Goal: Transaction & Acquisition: Purchase product/service

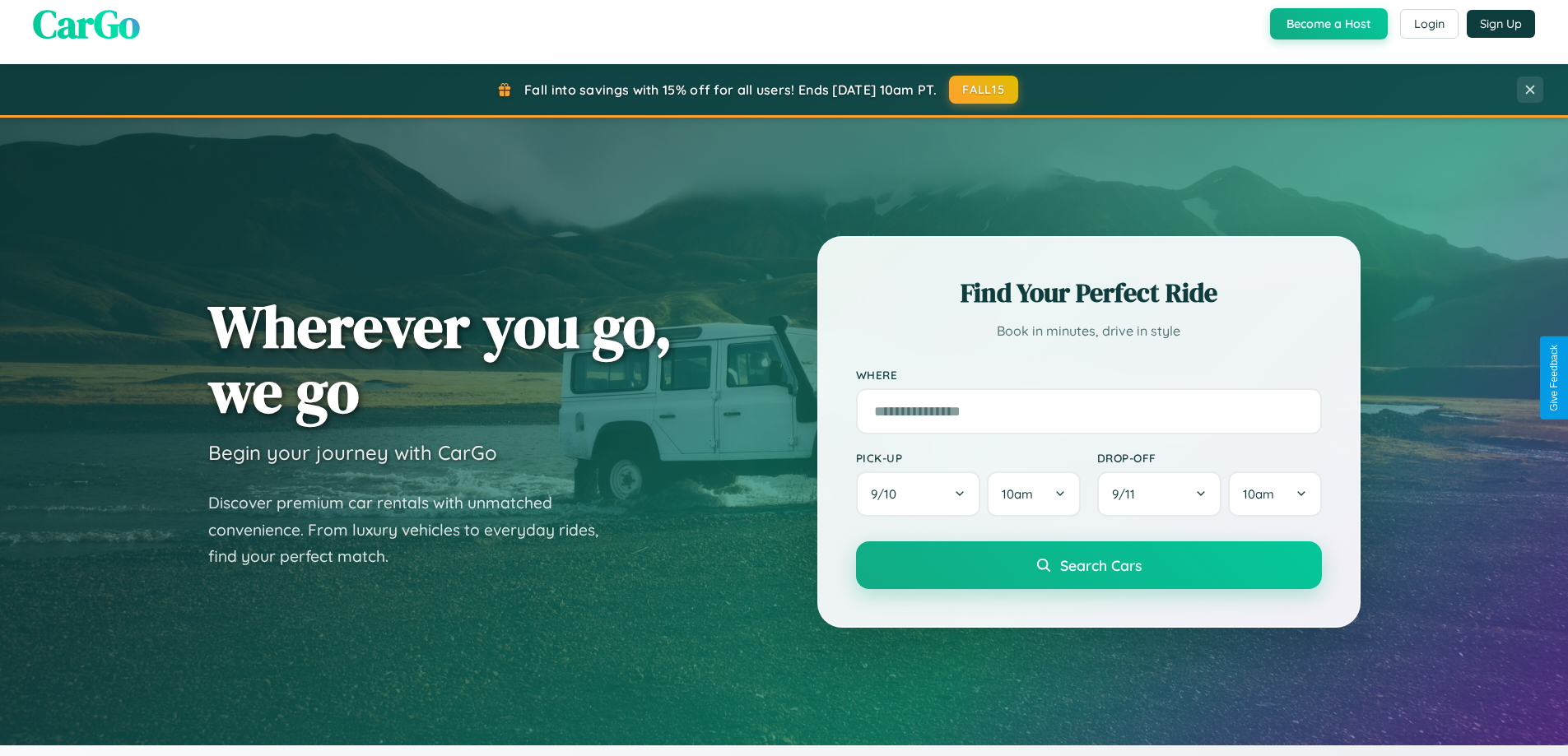
scroll to position [49, 0]
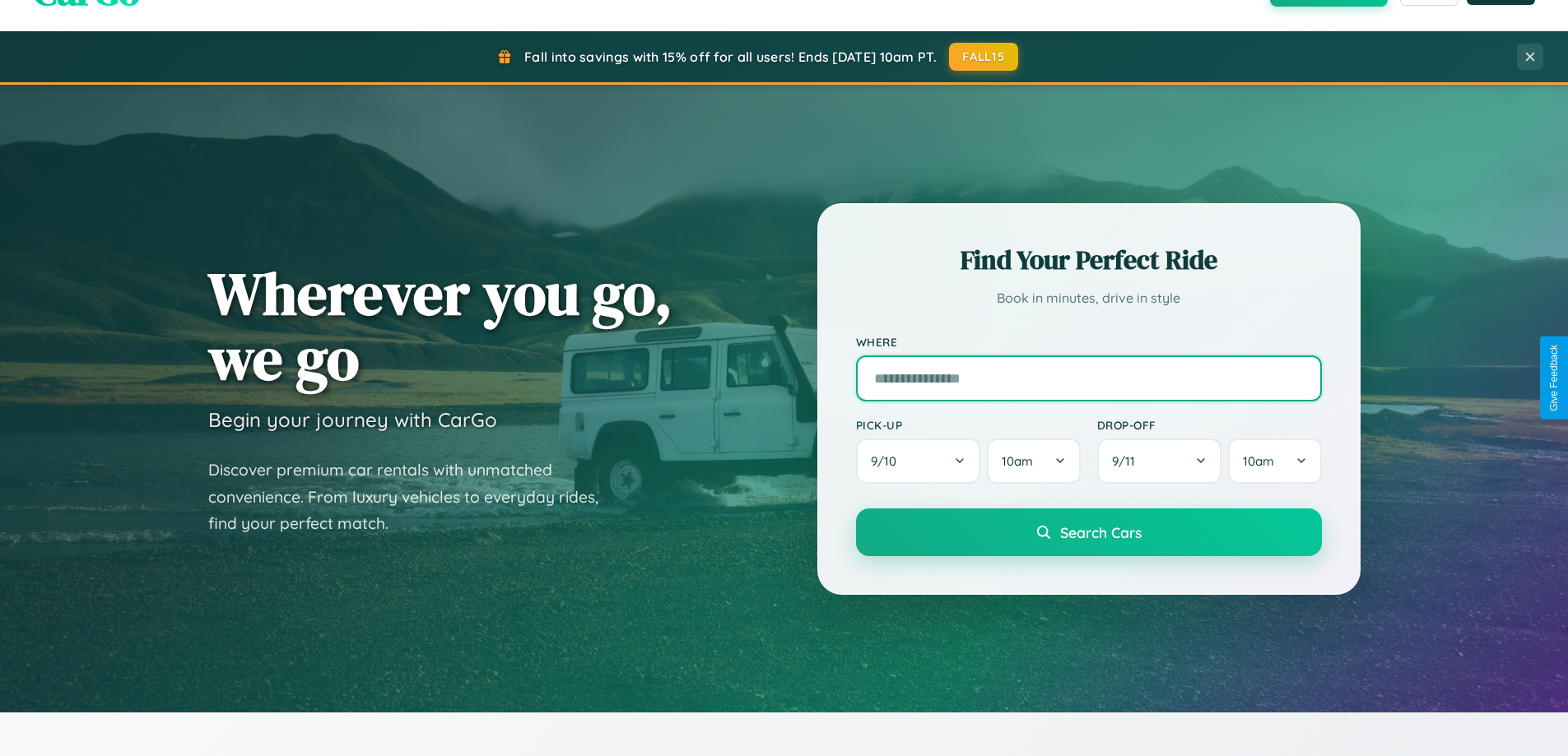
click at [1088, 378] on input "text" at bounding box center [1089, 378] width 466 height 46
type input "**********"
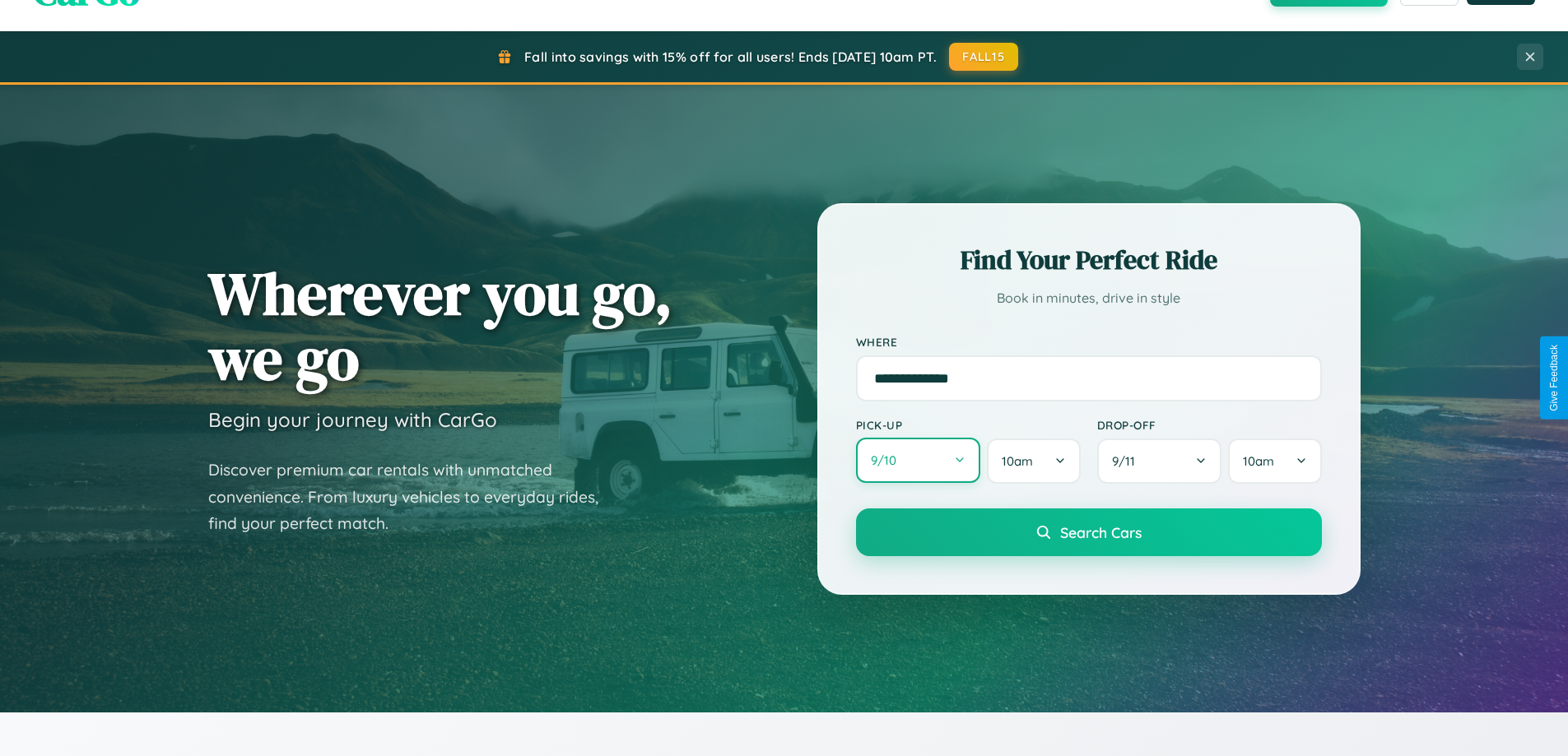
click at [918, 461] on button "9 / 10" at bounding box center [918, 460] width 125 height 45
select select "*"
select select "****"
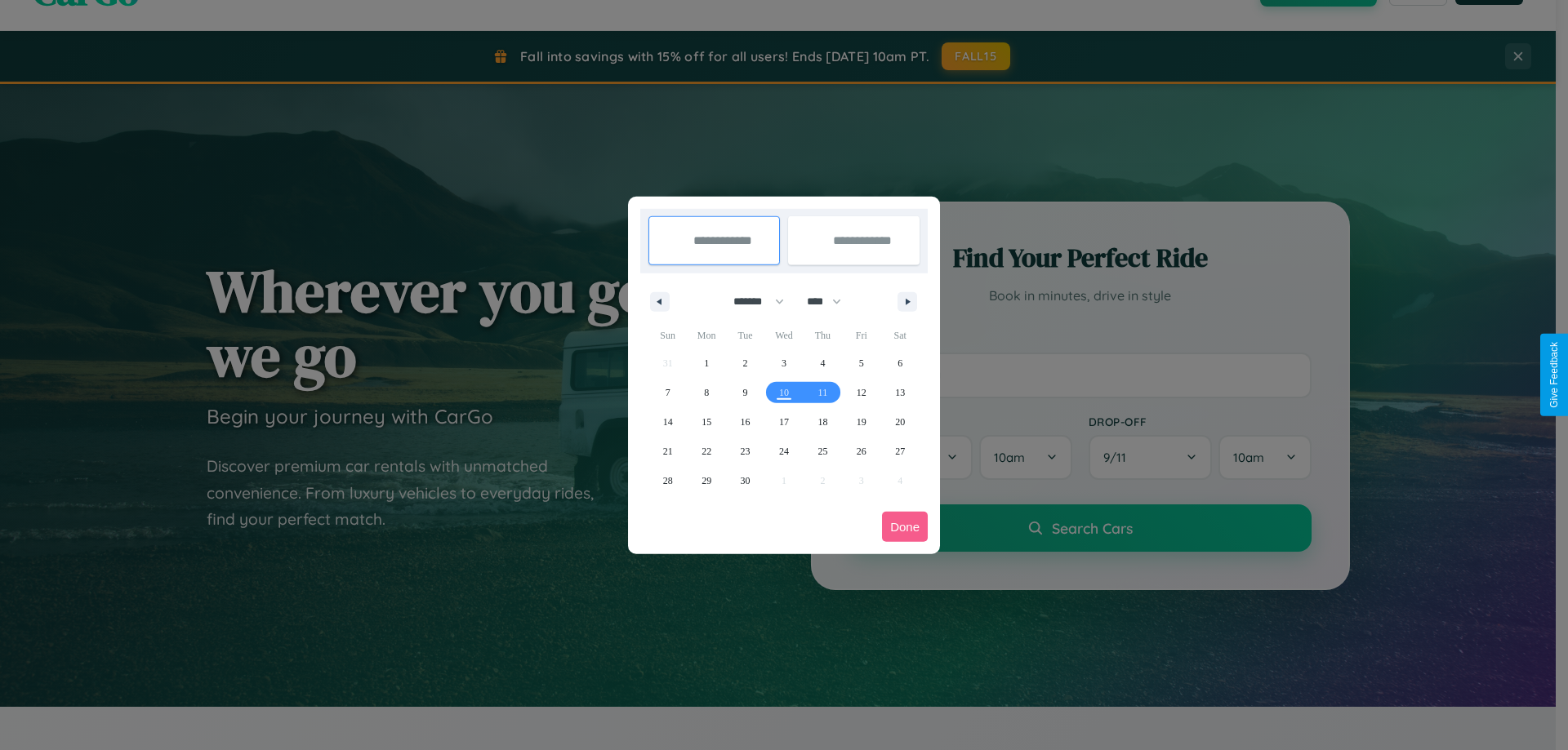
drag, startPoint x: 751, startPoint y: 302, endPoint x: 784, endPoint y: 328, distance: 42.0
click at [751, 302] on select "******* ******** ***** ***** *** **** **** ****** ********* ******* ******** **…" at bounding box center [756, 302] width 70 height 27
select select "*"
click at [831, 302] on select "**** **** **** **** **** **** **** **** **** **** **** **** **** **** **** ****…" at bounding box center [822, 302] width 49 height 27
select select "****"
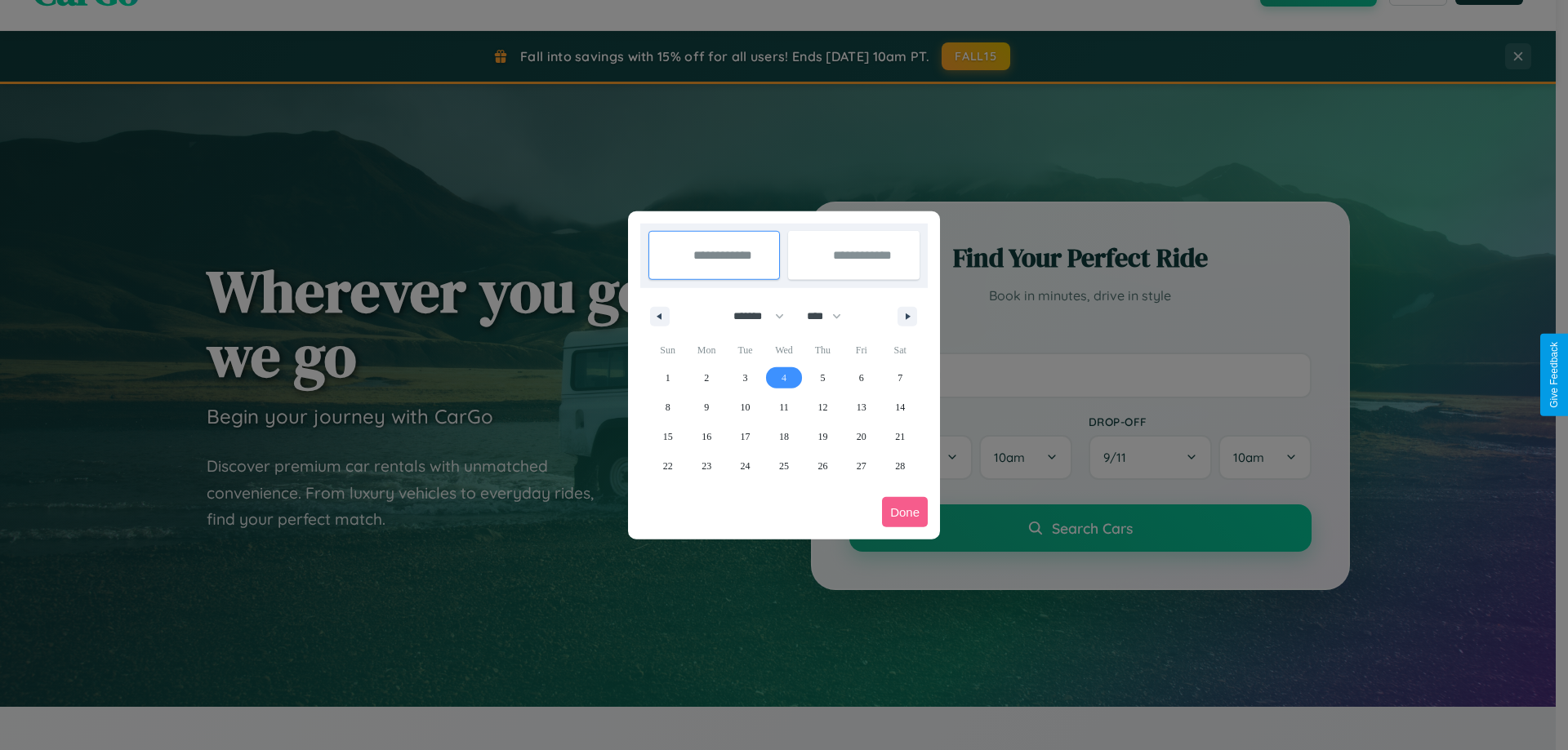
click at [783, 378] on span "4" at bounding box center [783, 378] width 4 height 30
type input "**********"
click at [861, 378] on span "6" at bounding box center [861, 378] width 4 height 30
type input "**********"
click at [905, 512] on button "Done" at bounding box center [904, 513] width 46 height 30
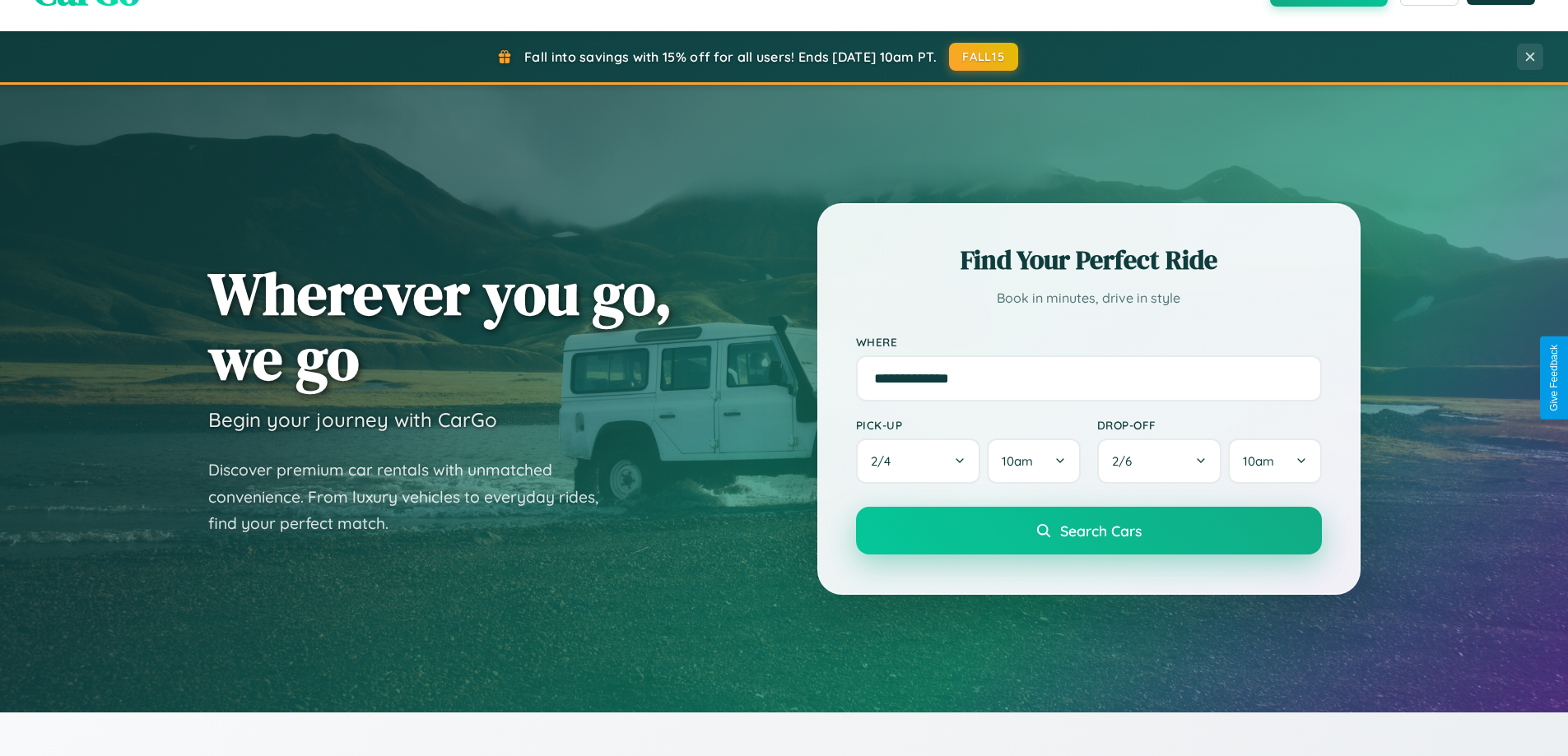
click at [1088, 530] on span "Search Cars" at bounding box center [1101, 530] width 81 height 18
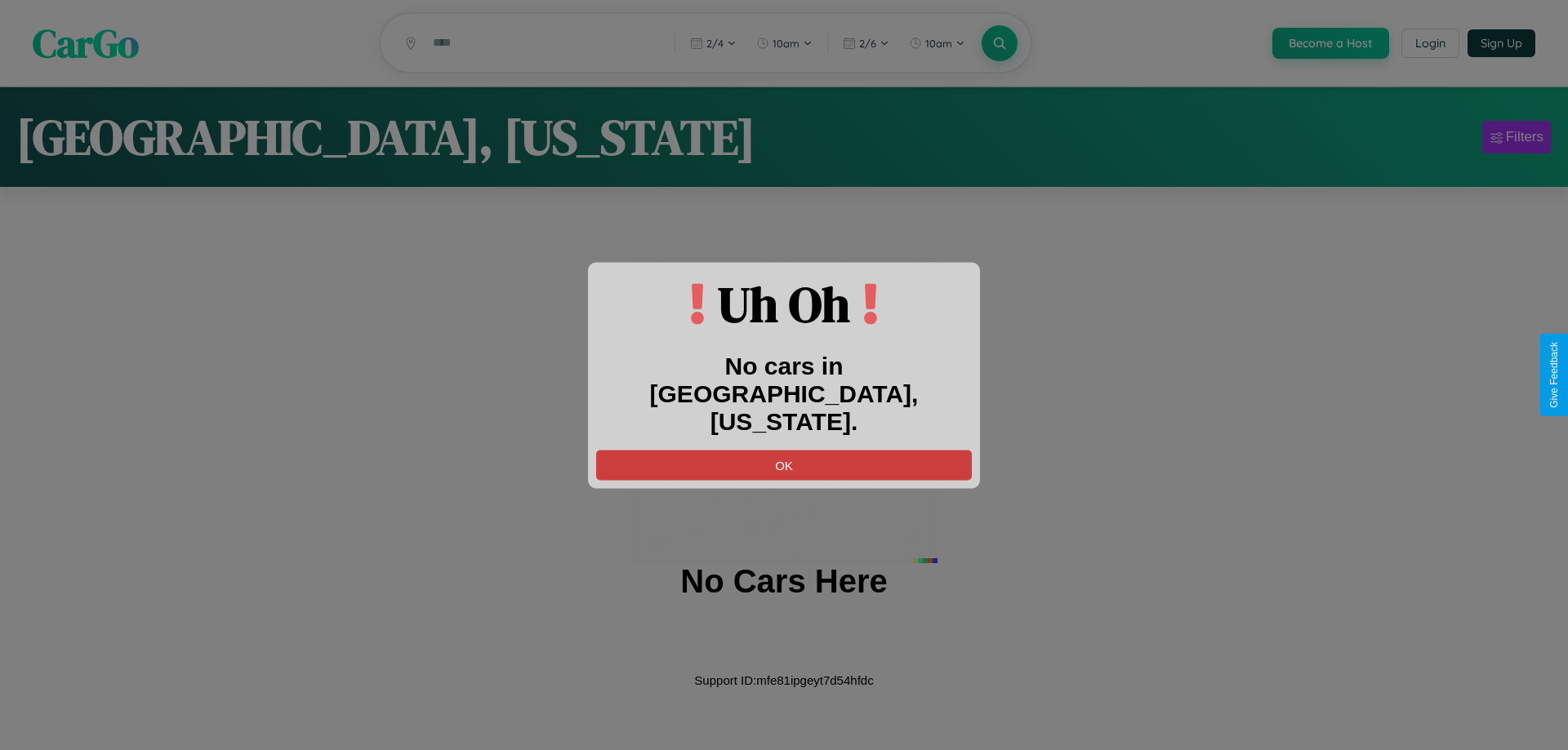
click at [784, 450] on button "OK" at bounding box center [784, 465] width 376 height 30
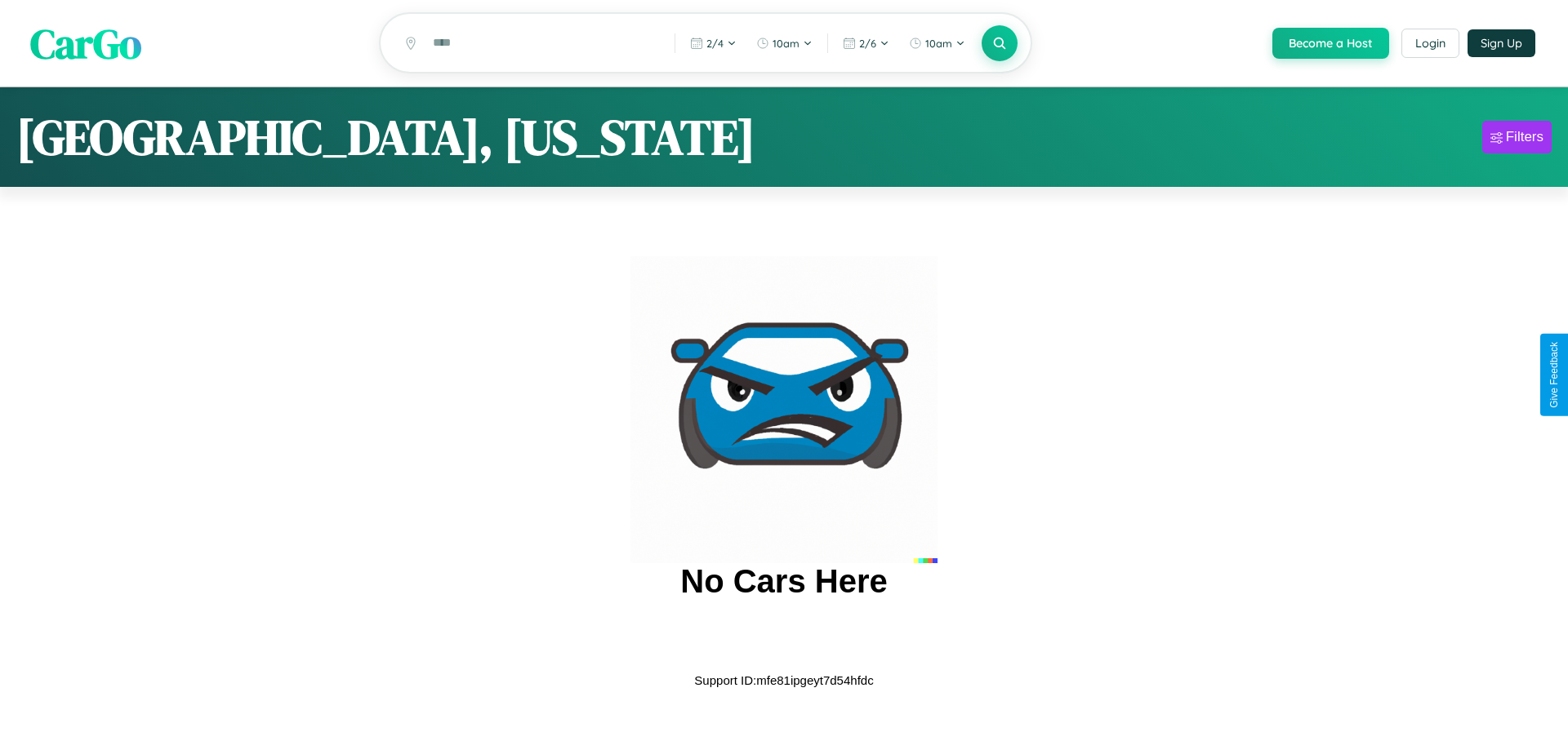
click at [86, 43] on span "CarGo" at bounding box center [86, 42] width 111 height 56
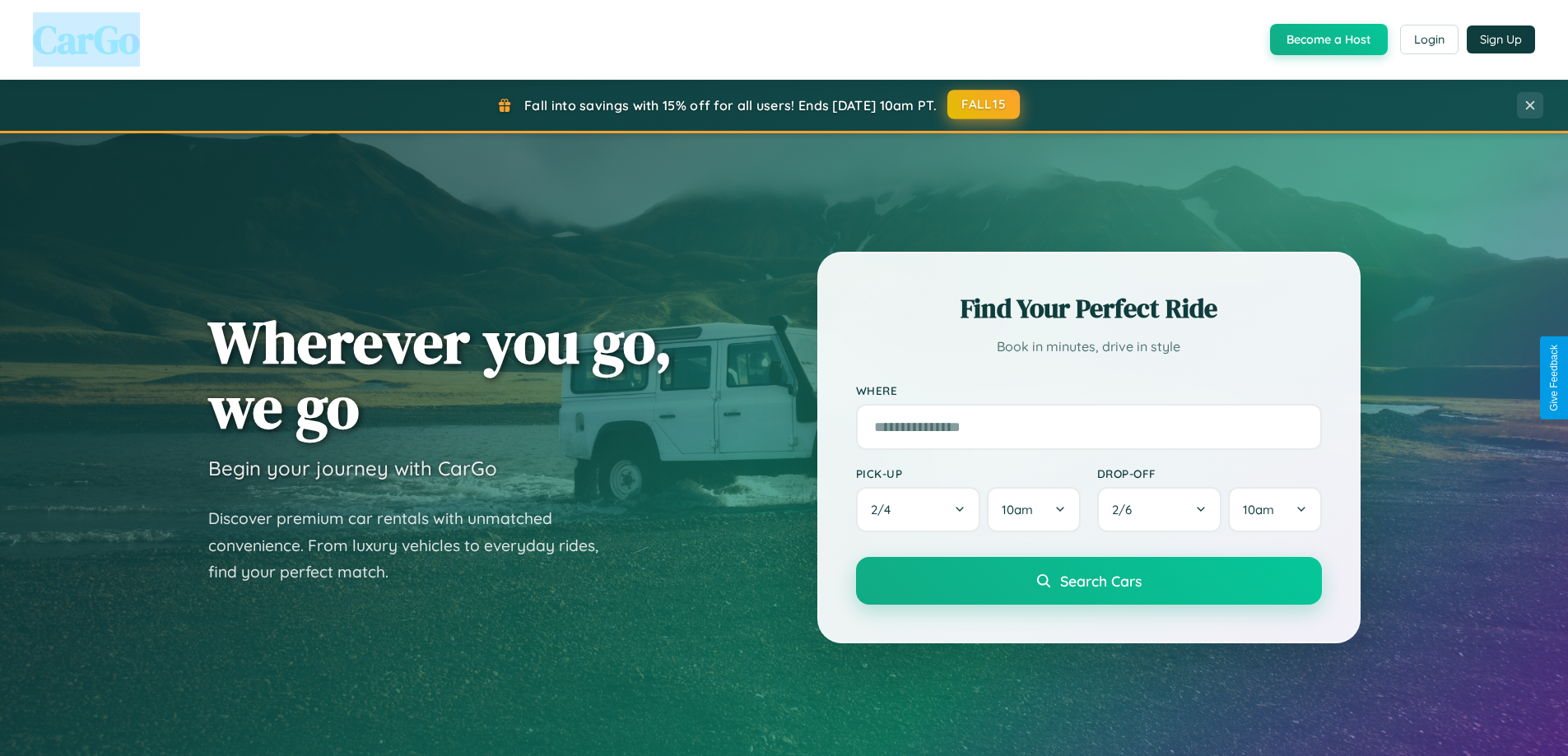
click at [984, 105] on button "FALL15" at bounding box center [983, 104] width 72 height 30
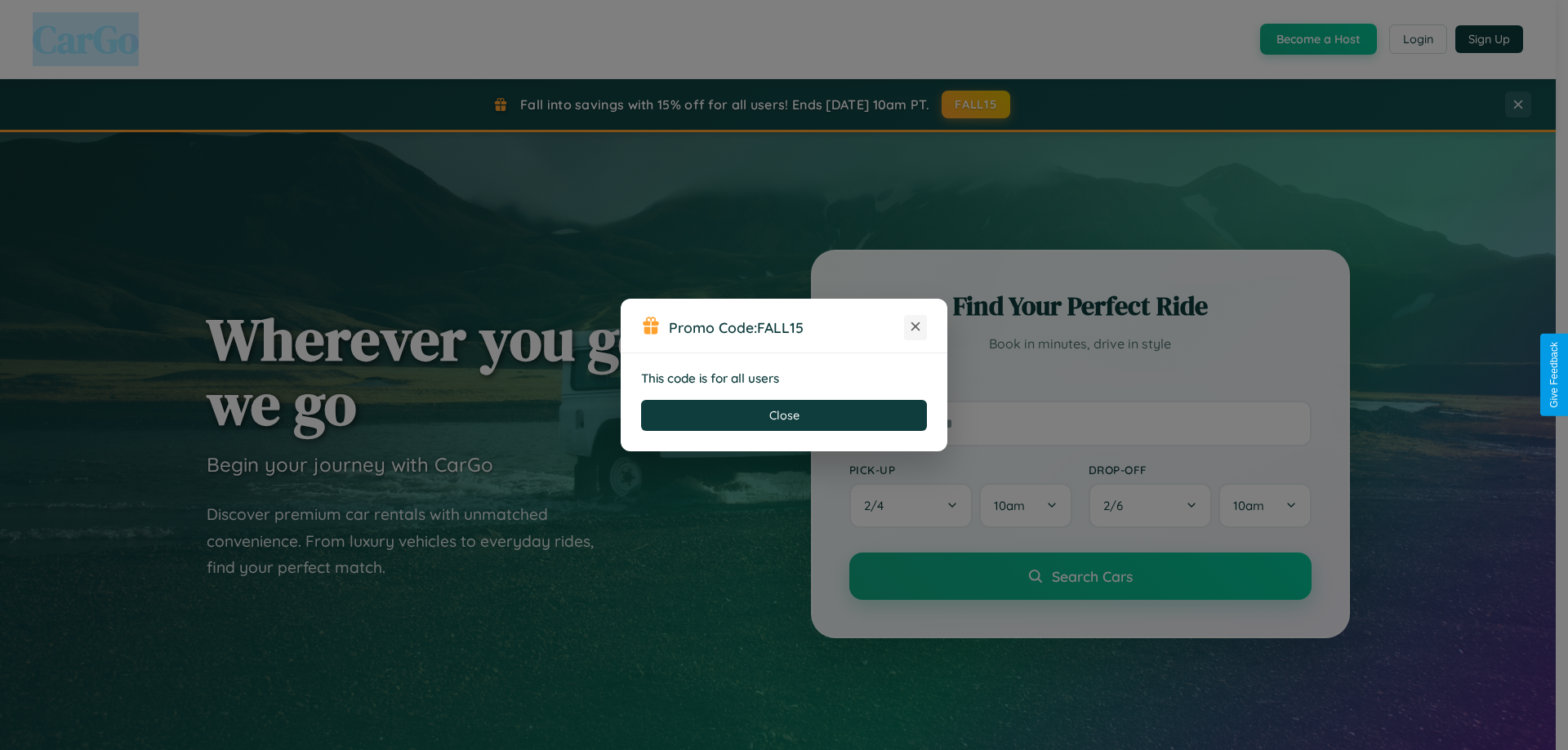
click at [916, 328] on icon at bounding box center [916, 327] width 16 height 16
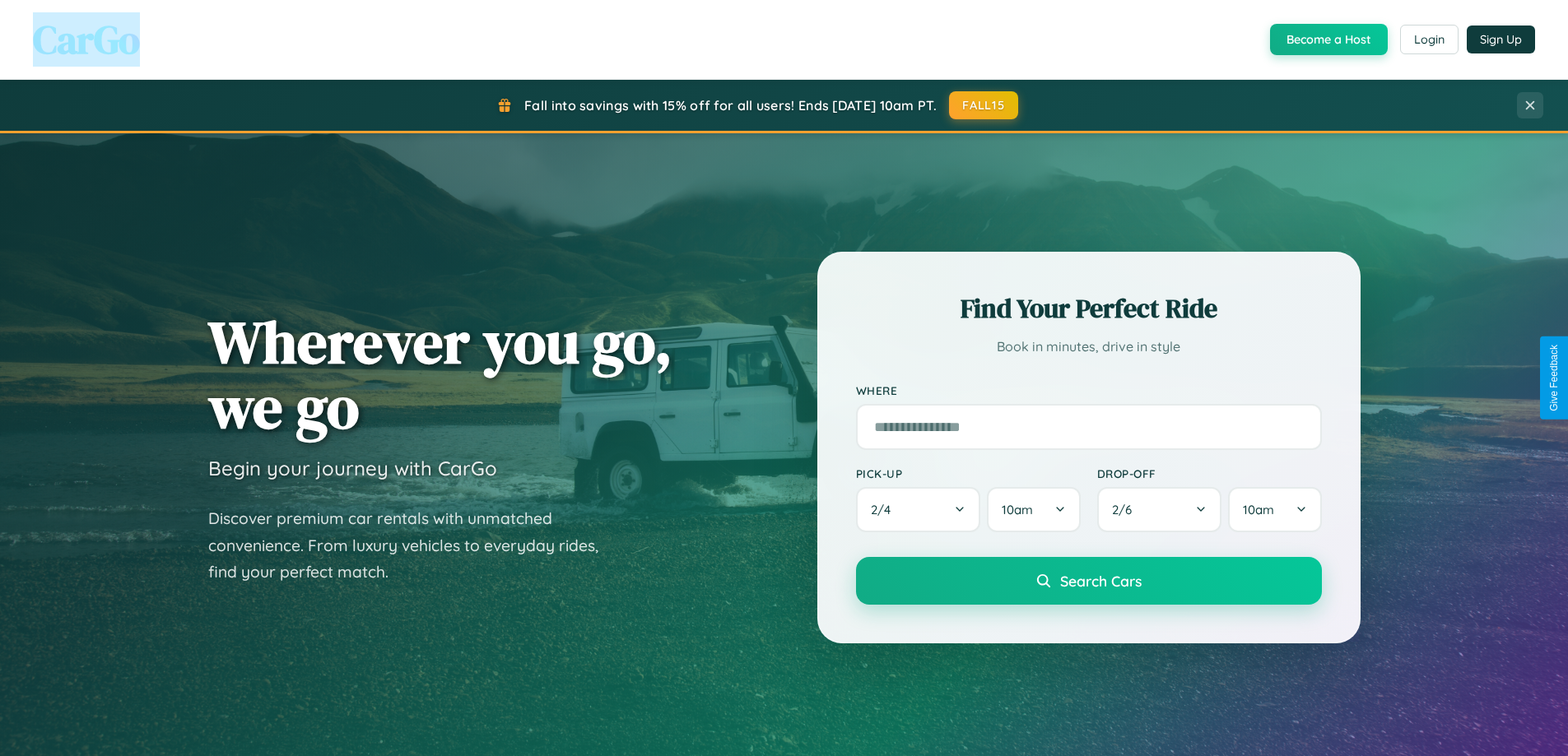
scroll to position [3167, 0]
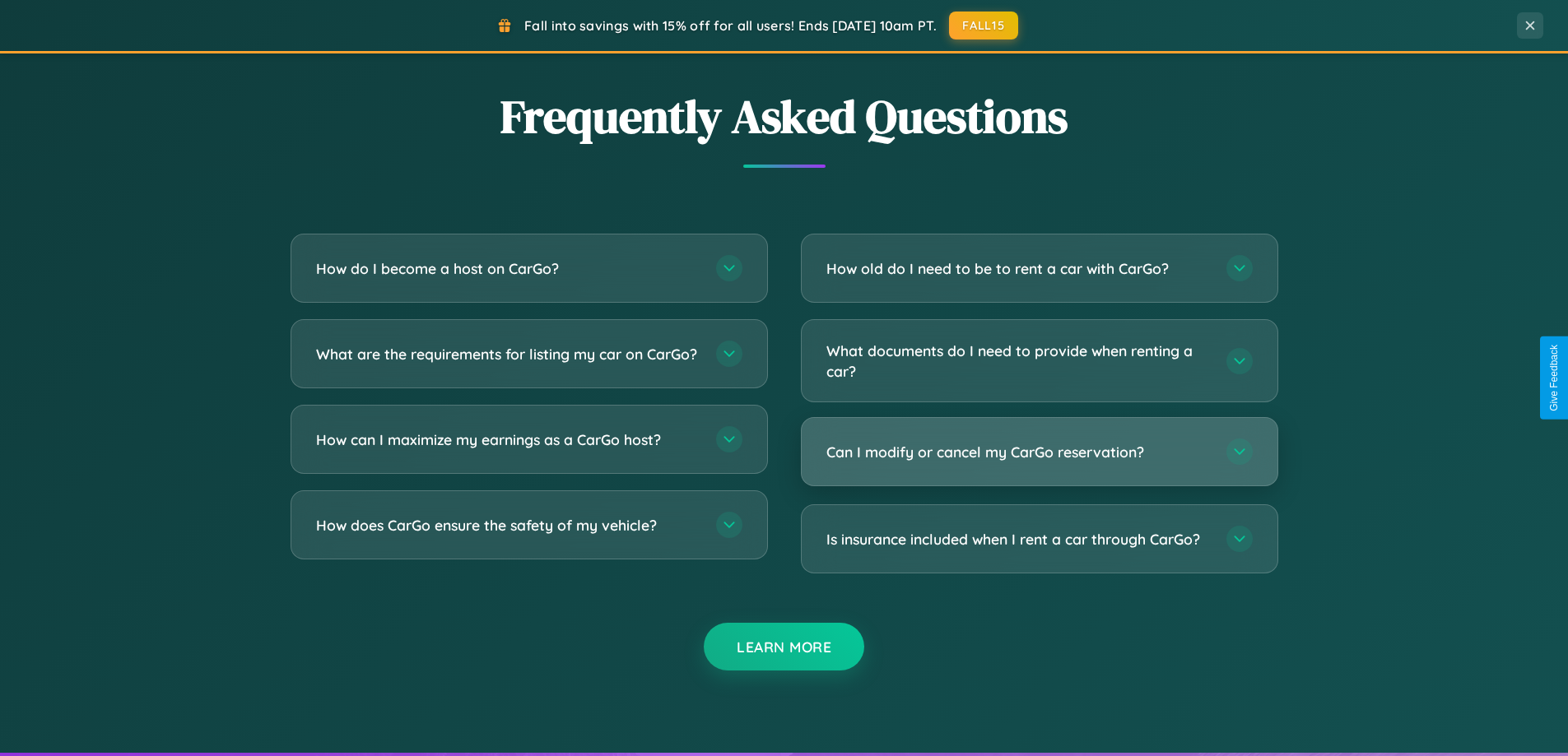
click at [1038, 454] on h3 "Can I modify or cancel my CarGo reservation?" at bounding box center [1018, 452] width 383 height 21
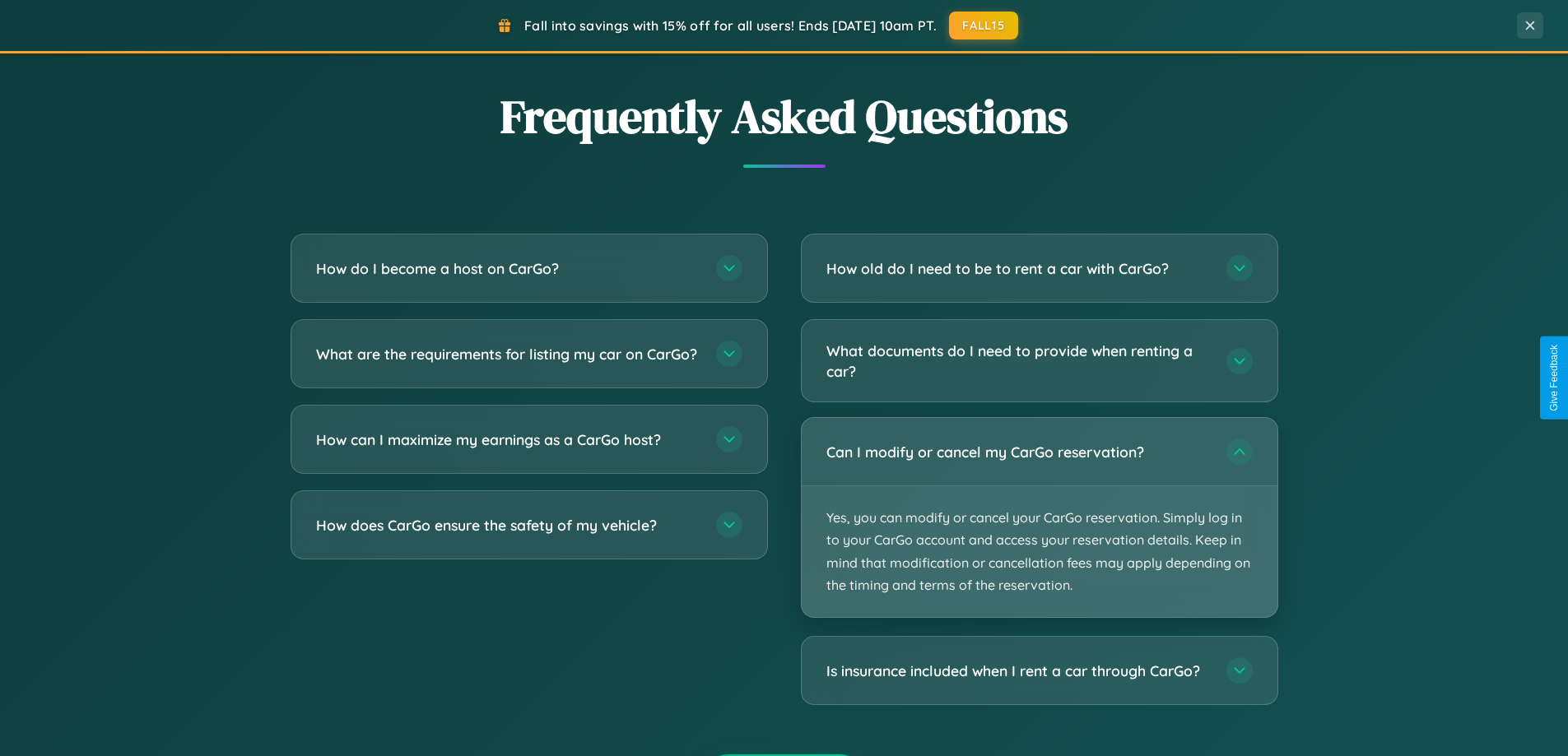
click at [1038, 518] on p "Yes, you can modify or cancel your CarGo reservation. Simply log in to your Car…" at bounding box center [1039, 551] width 475 height 131
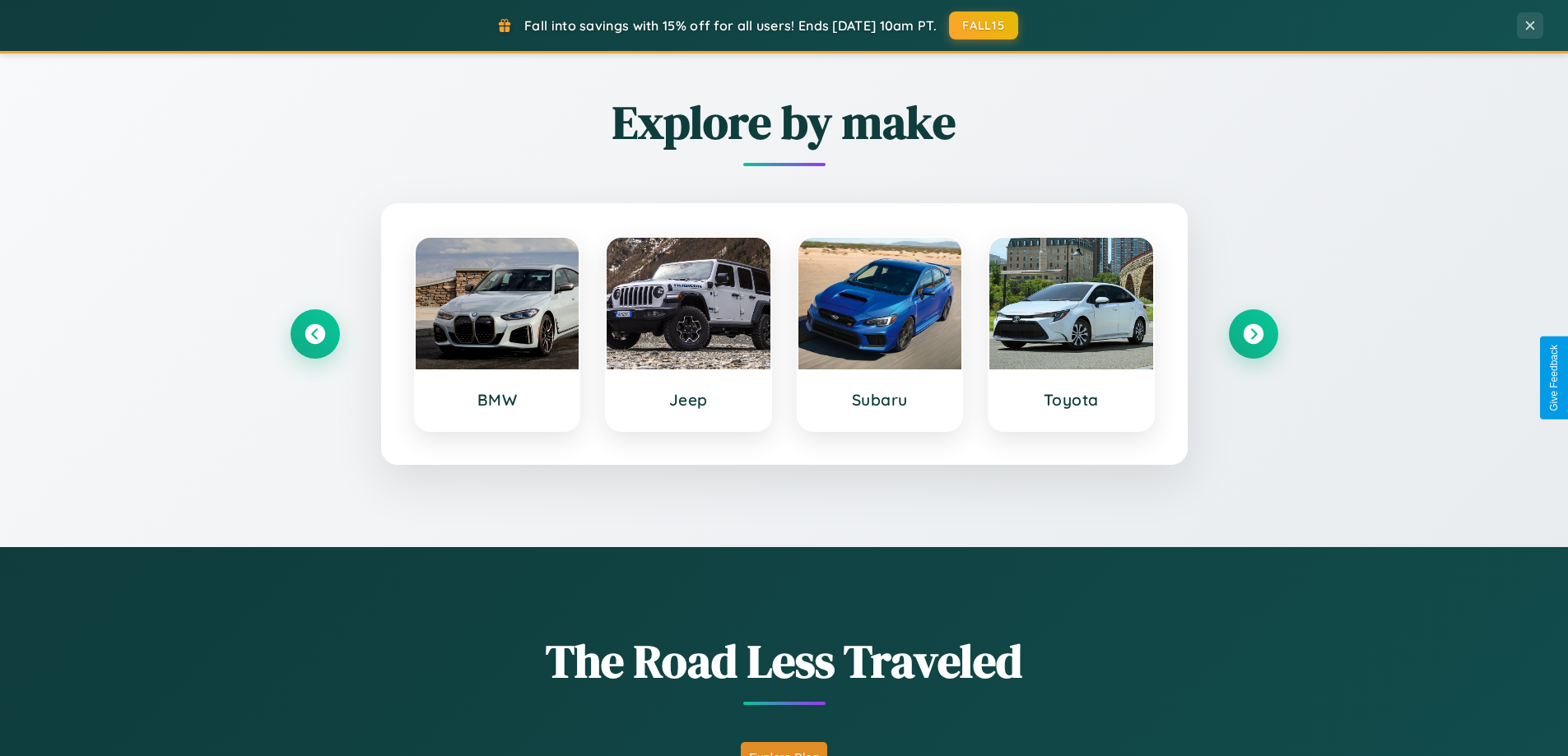
scroll to position [709, 0]
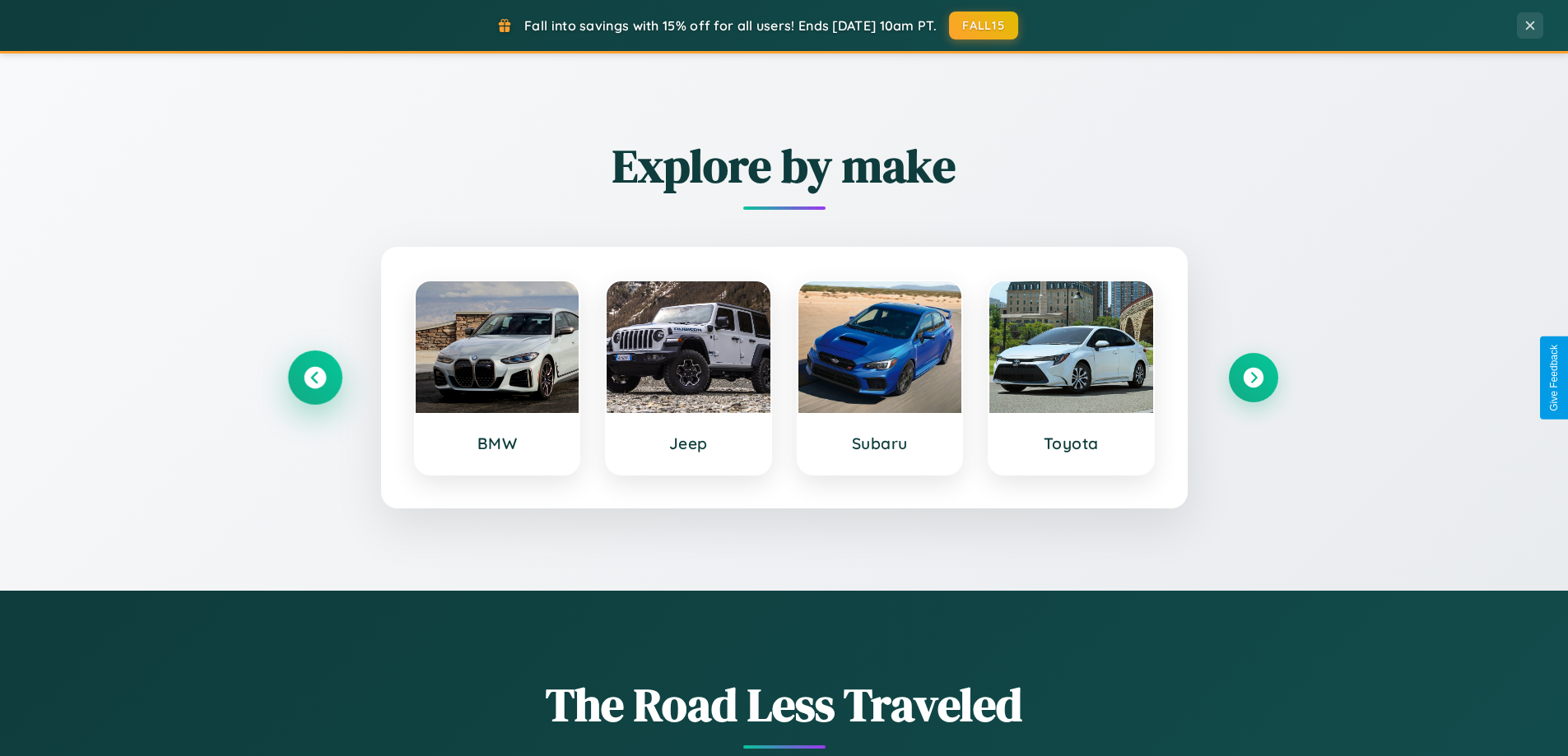
click at [315, 378] on icon at bounding box center [315, 378] width 23 height 23
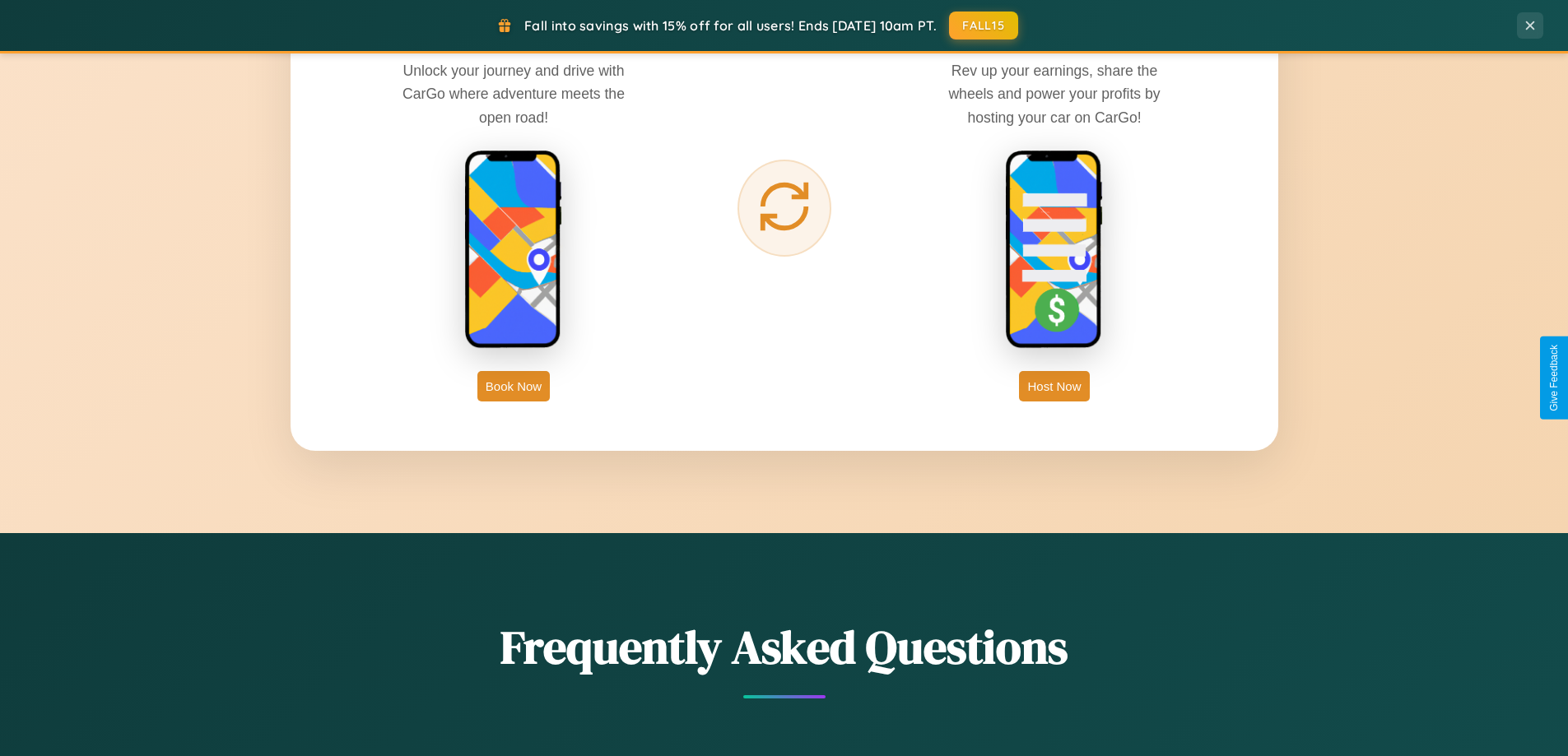
scroll to position [2644, 0]
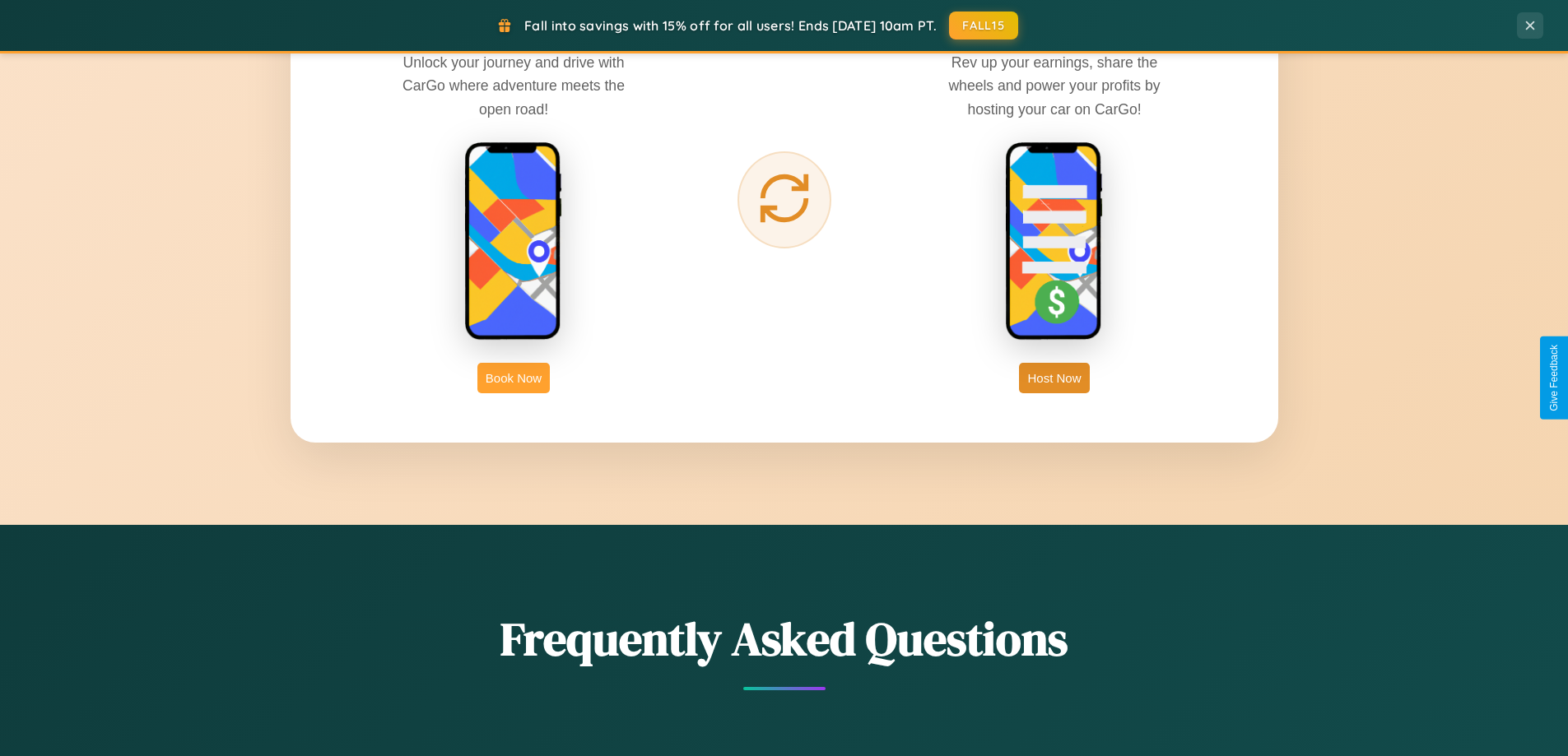
click at [513, 378] on button "Book Now" at bounding box center [513, 378] width 72 height 31
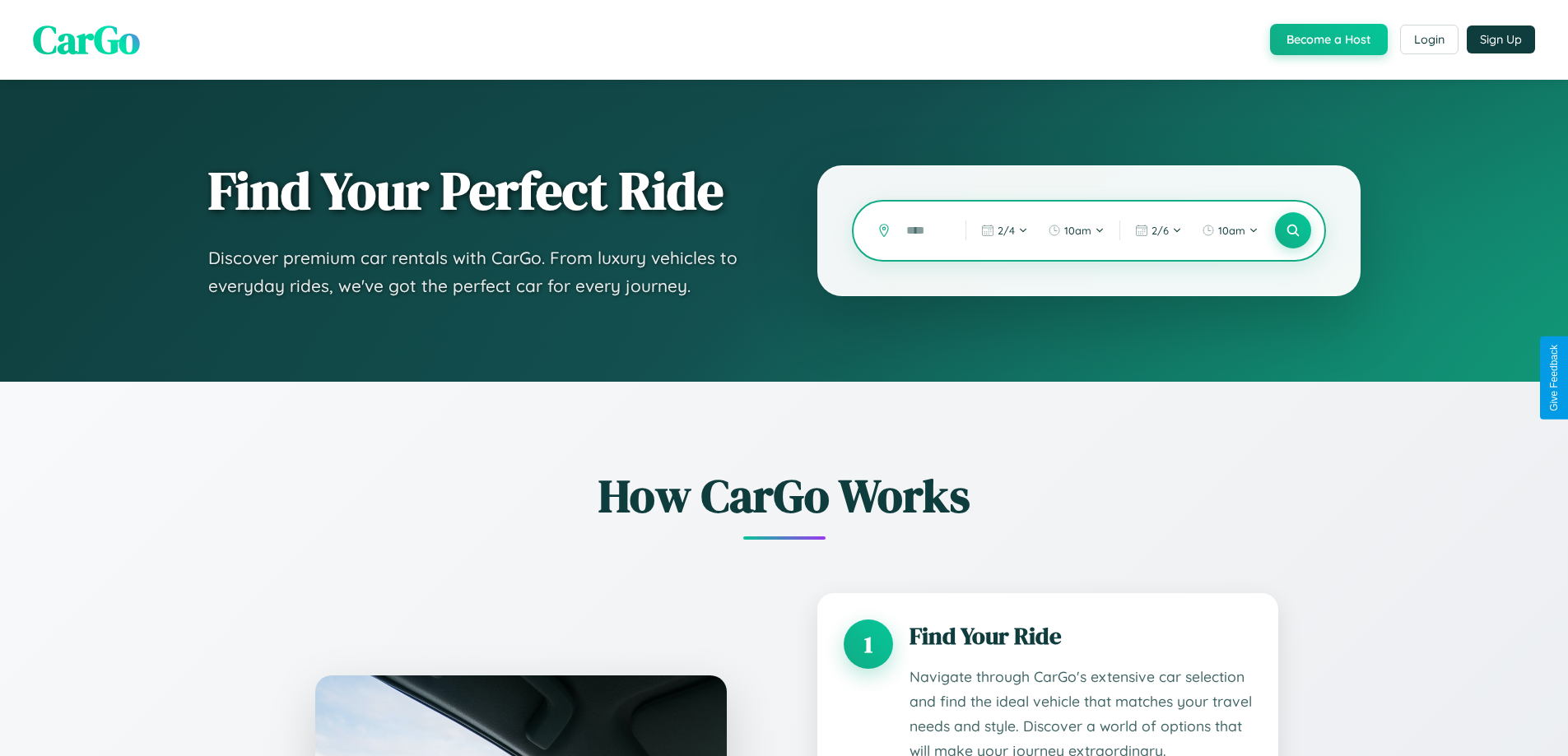
click at [924, 230] on input "text" at bounding box center [923, 231] width 51 height 29
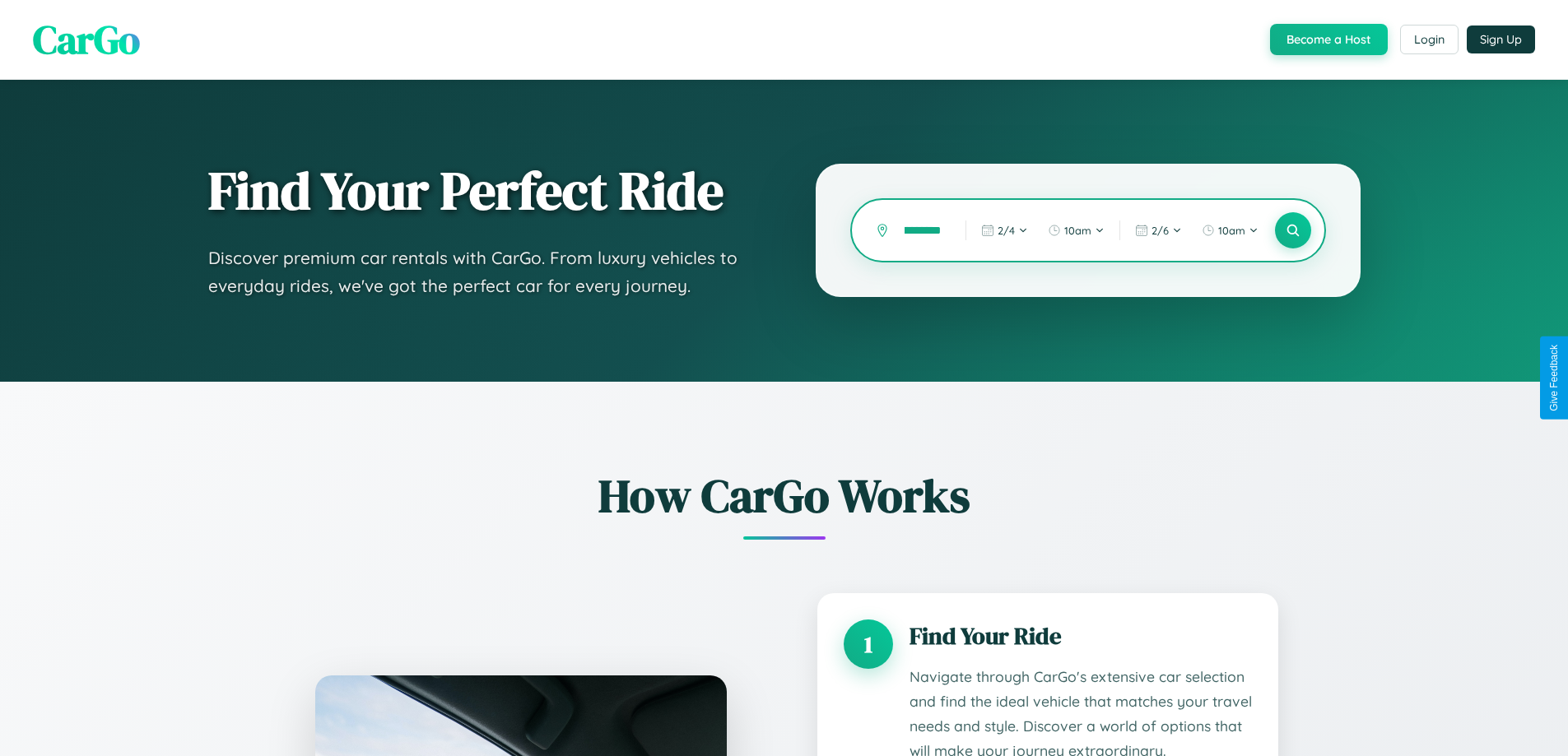
scroll to position [0, 42]
type input "**********"
click at [1292, 230] on icon at bounding box center [1292, 230] width 15 height 15
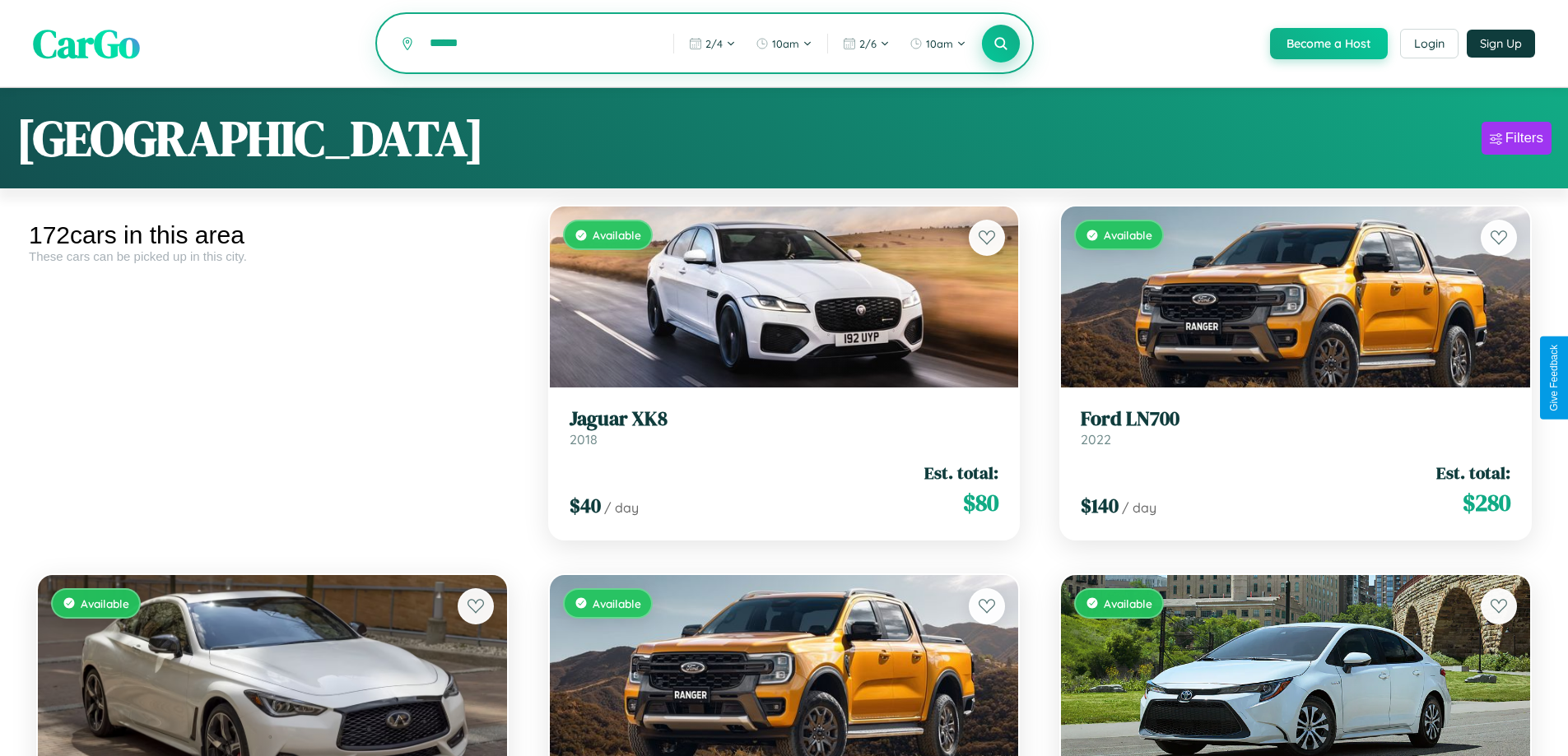
type input "******"
click at [1001, 44] on icon at bounding box center [1001, 42] width 15 height 15
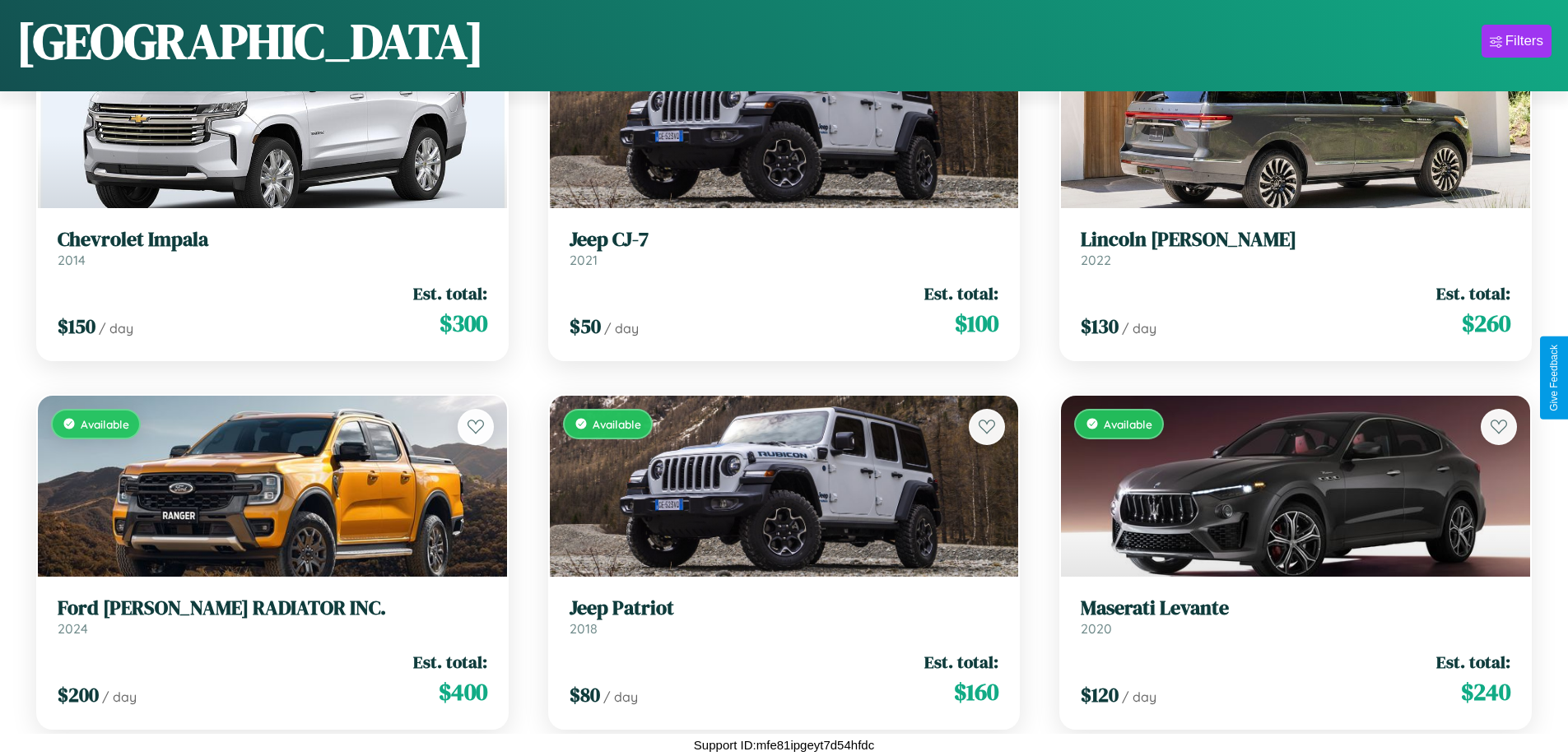
scroll to position [17923, 0]
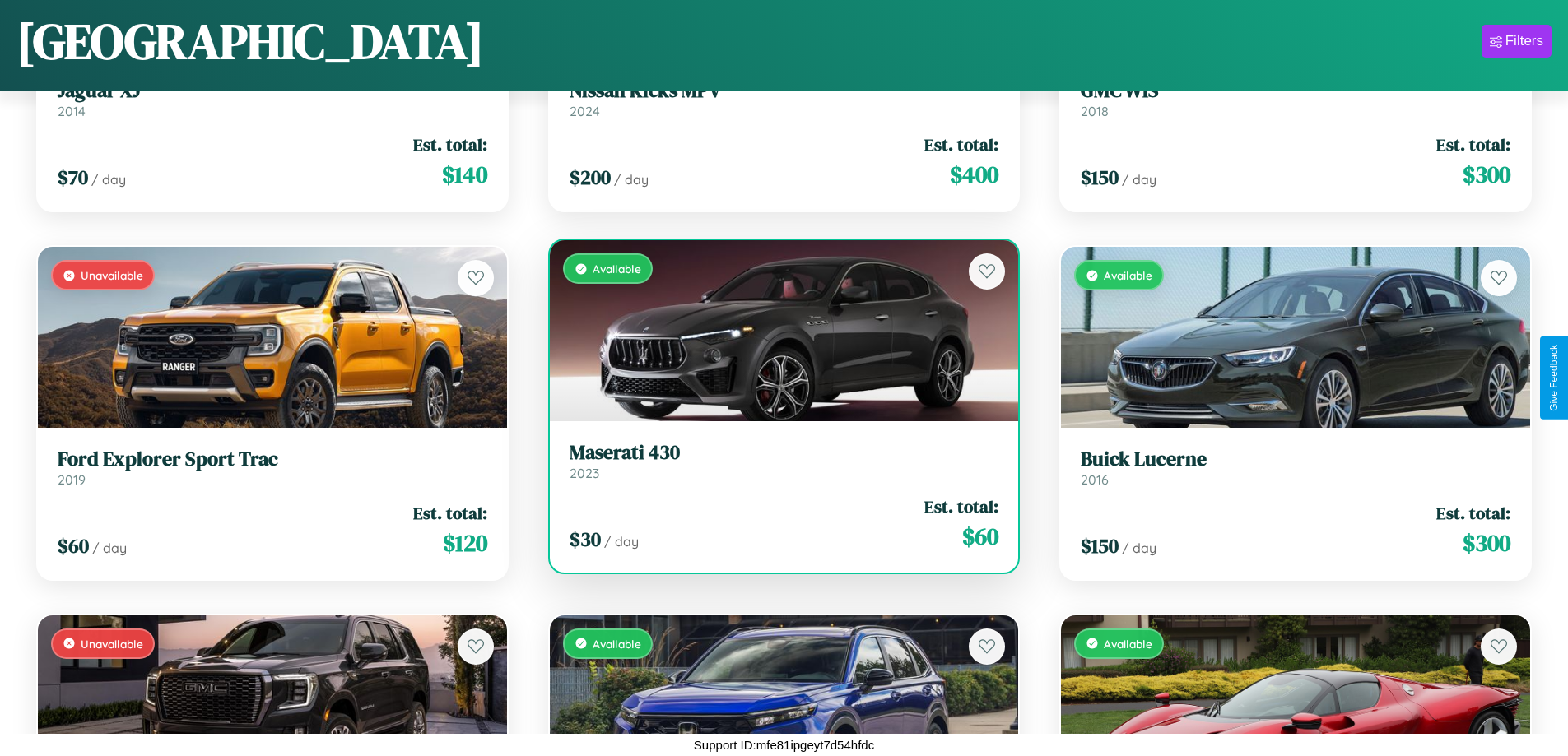
click at [777, 331] on div "Available" at bounding box center [784, 330] width 469 height 181
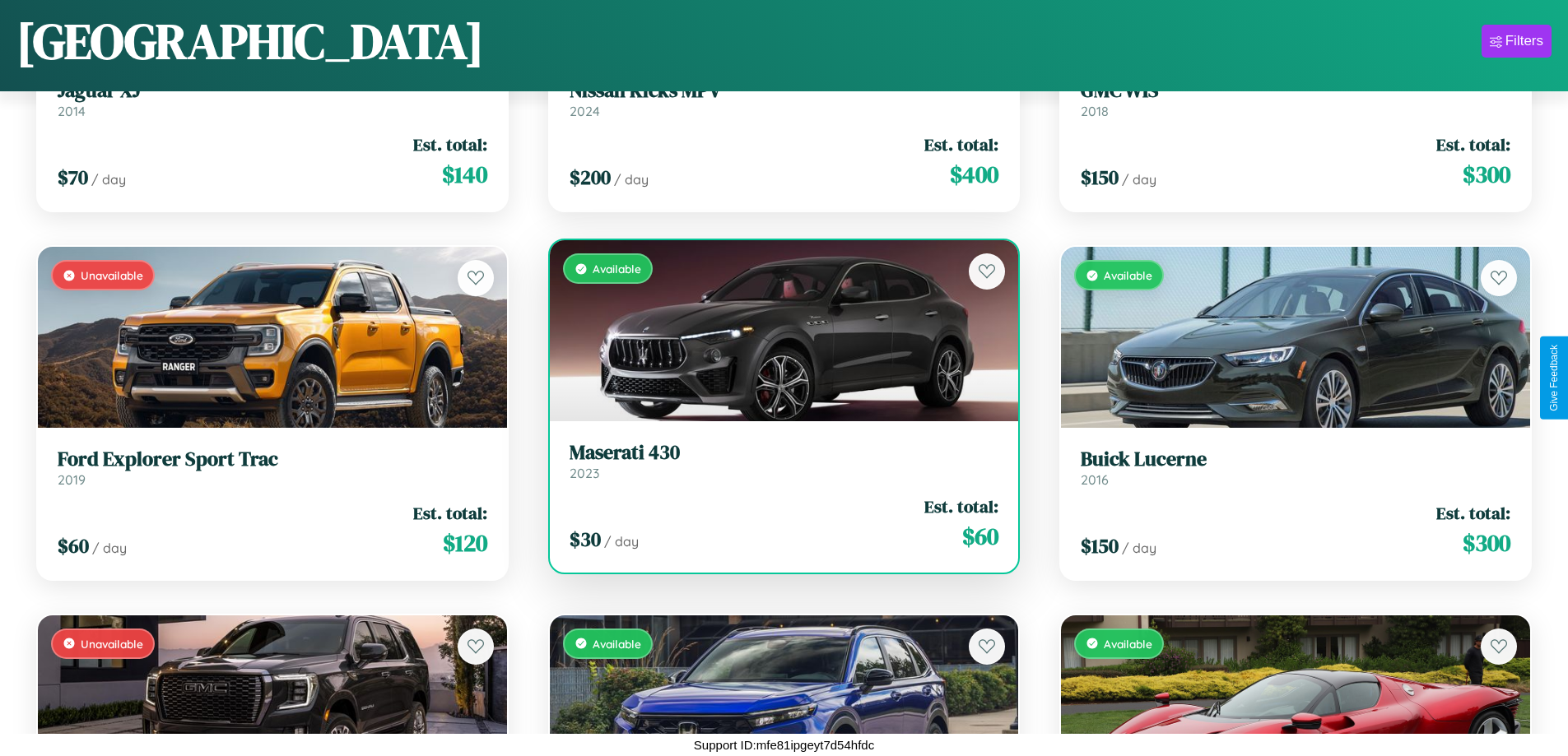
click at [777, 331] on div "Available" at bounding box center [784, 330] width 469 height 181
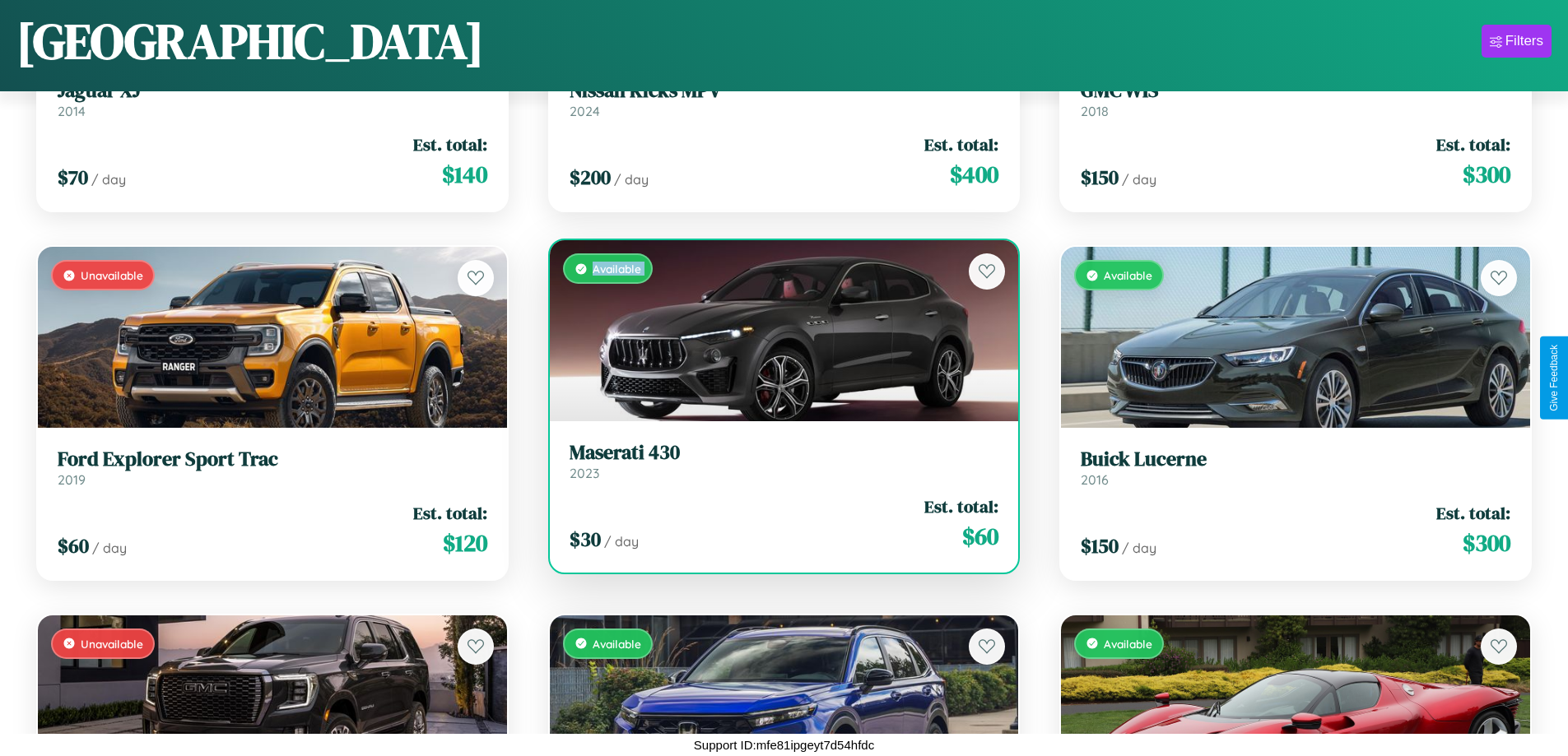
click at [777, 331] on div "Available" at bounding box center [784, 330] width 469 height 181
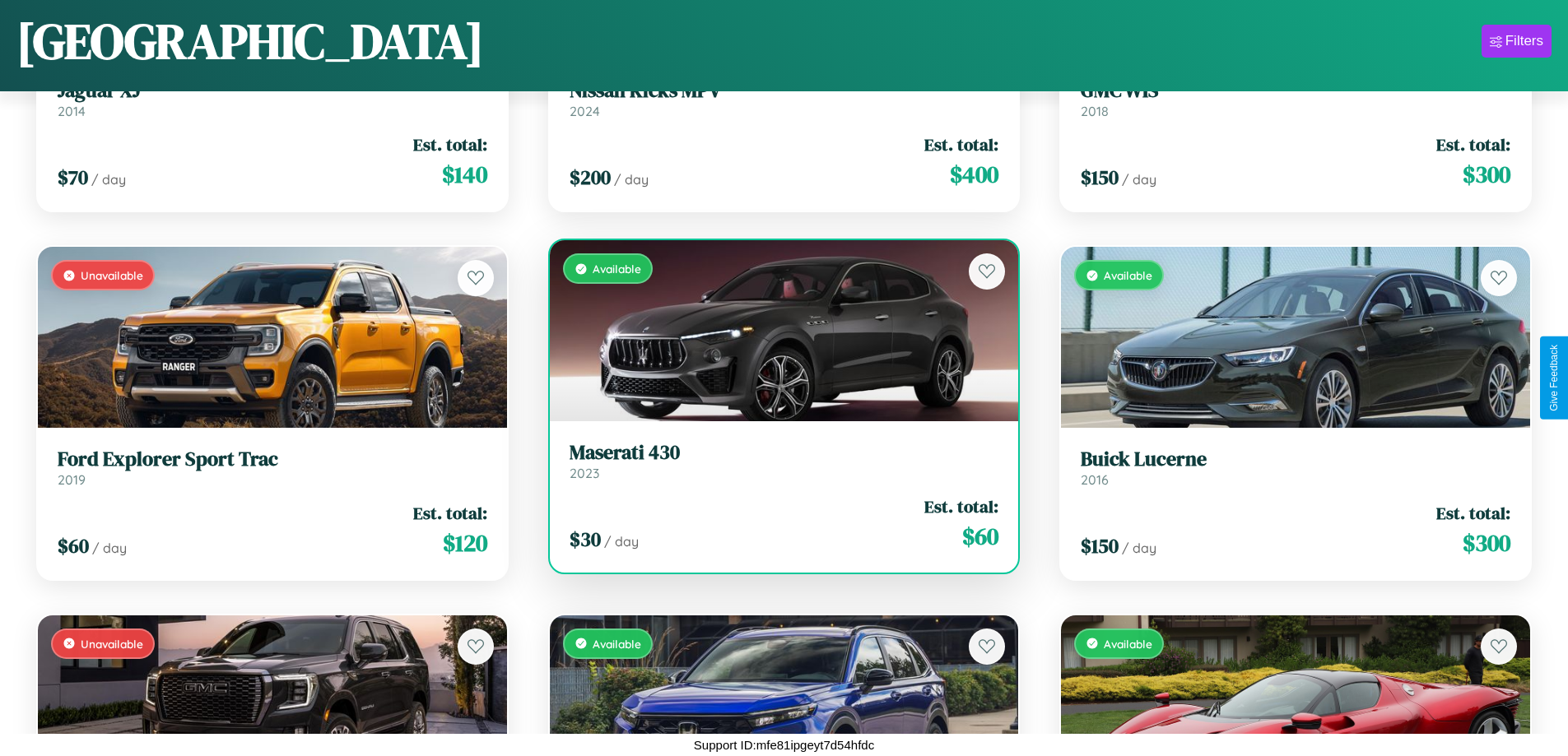
click at [777, 331] on div "Available" at bounding box center [784, 330] width 469 height 181
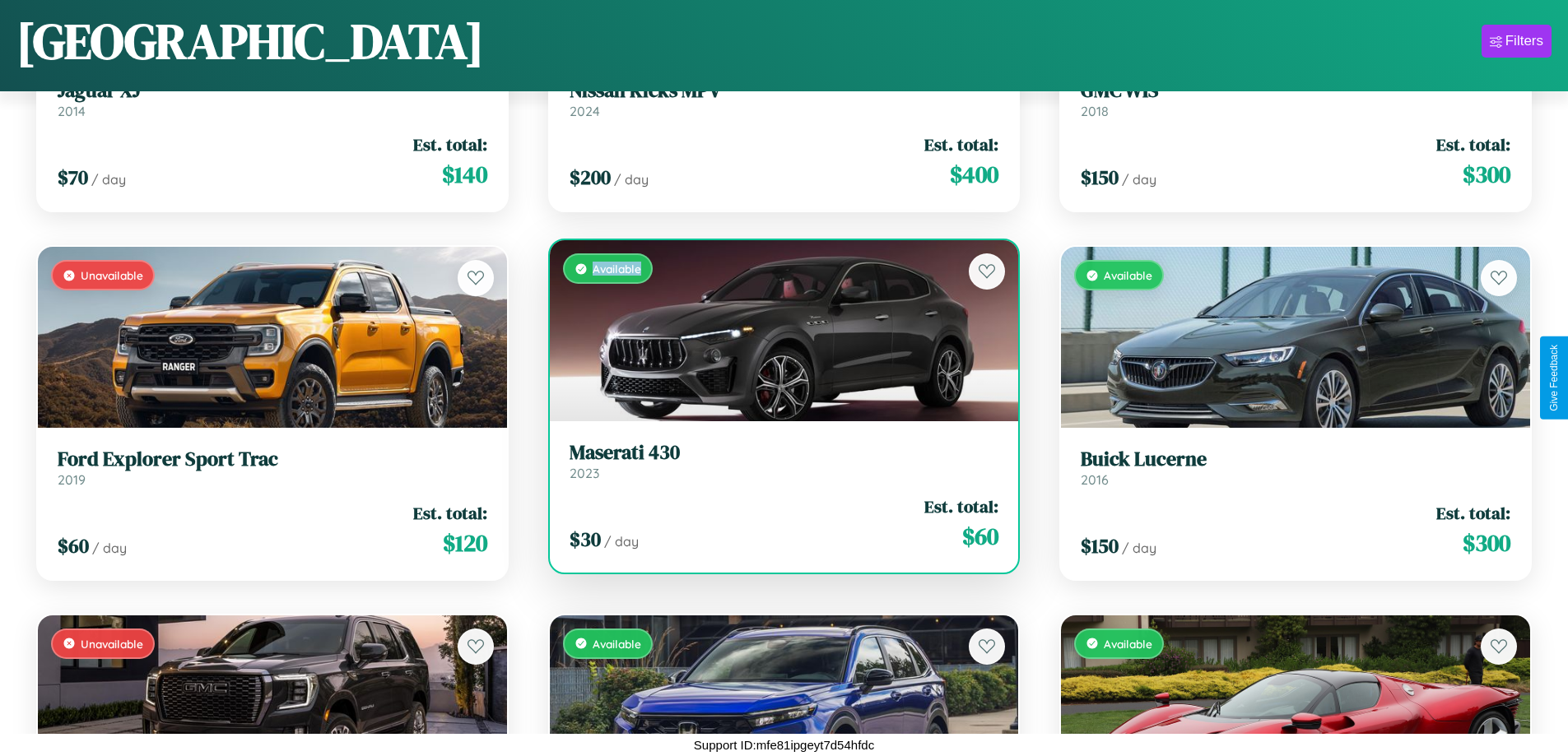
click at [777, 331] on div "Available" at bounding box center [784, 330] width 469 height 181
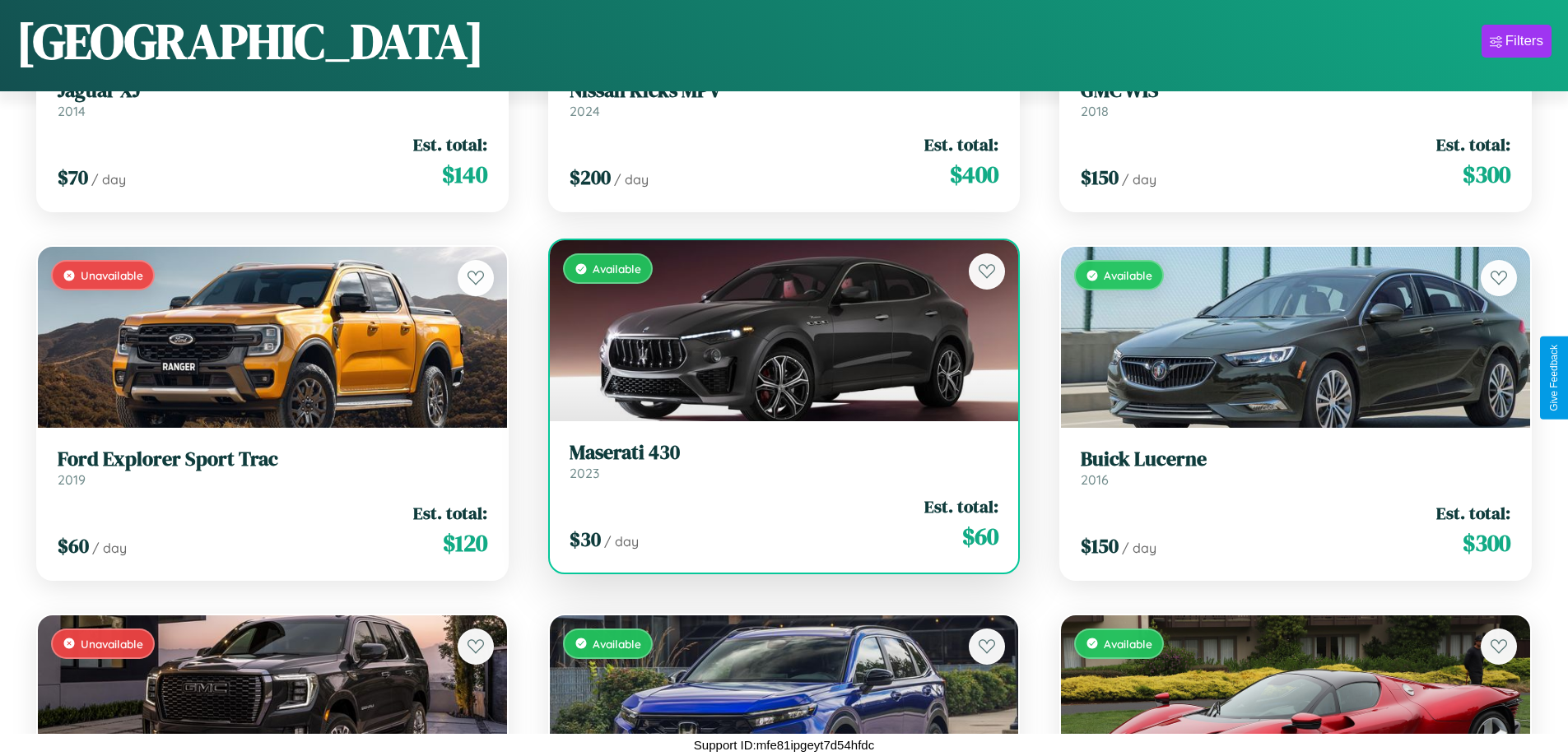
click at [777, 461] on h3 "Maserati 430" at bounding box center [784, 453] width 429 height 23
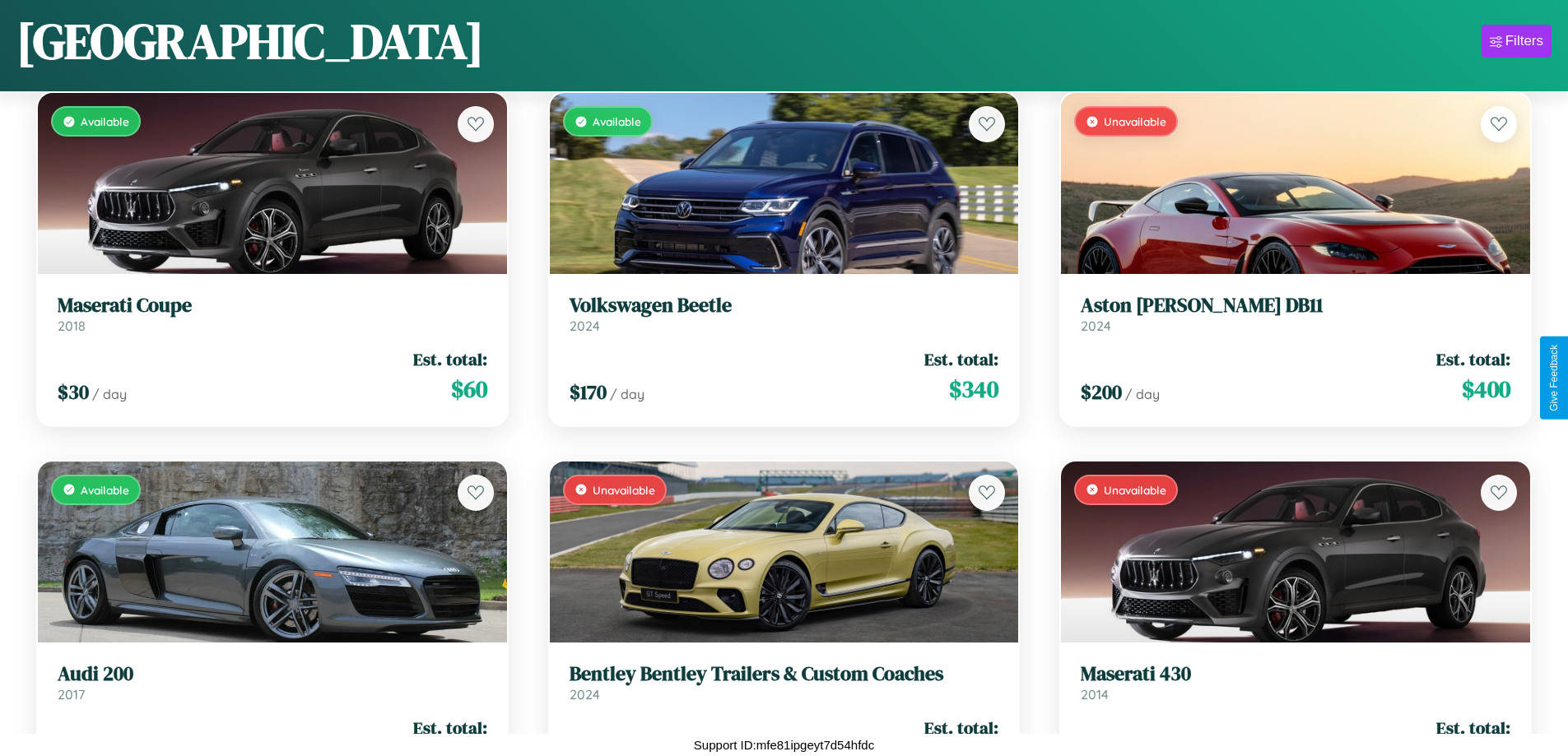
scroll to position [11658, 0]
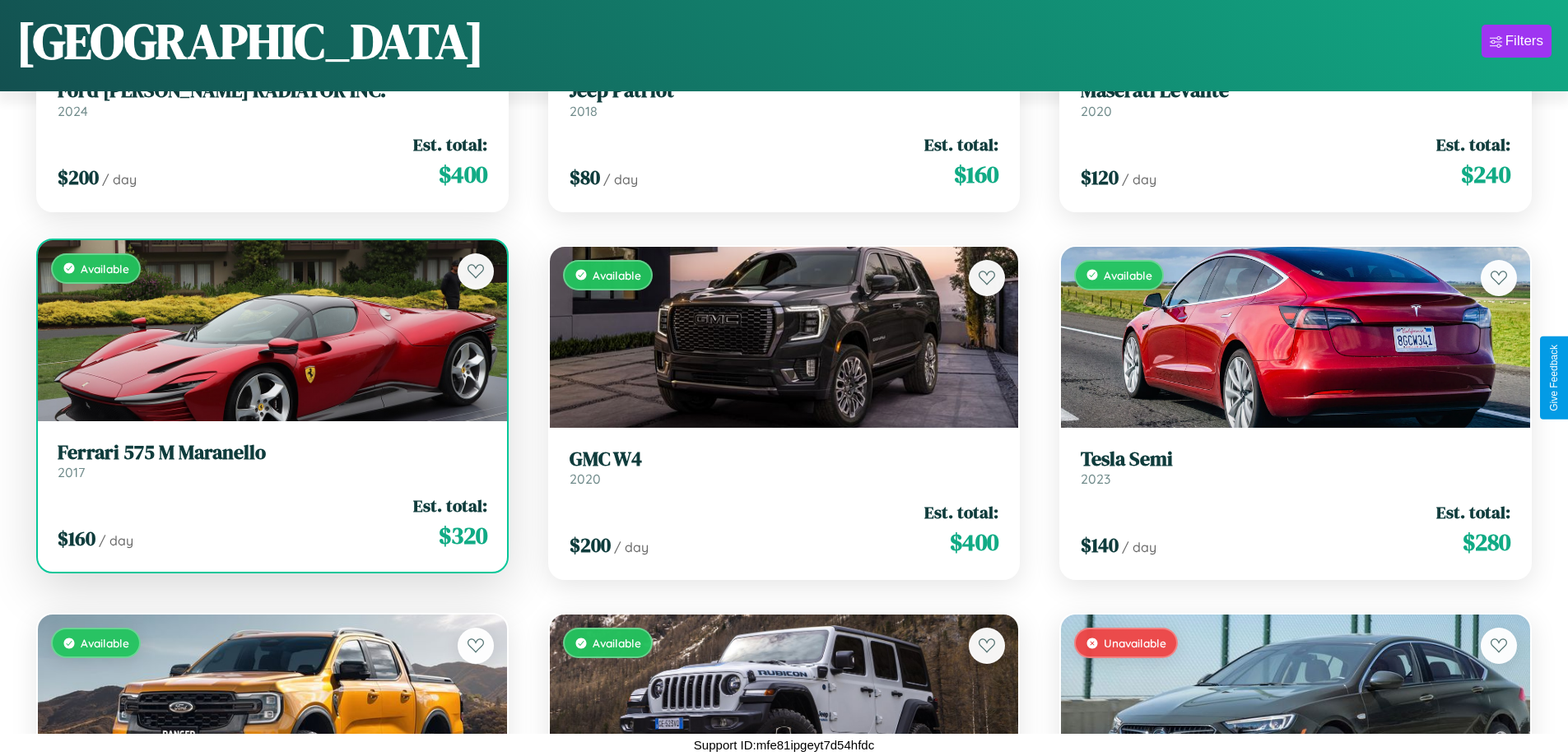
click at [270, 461] on h3 "Ferrari 575 M Maranello" at bounding box center [272, 453] width 429 height 23
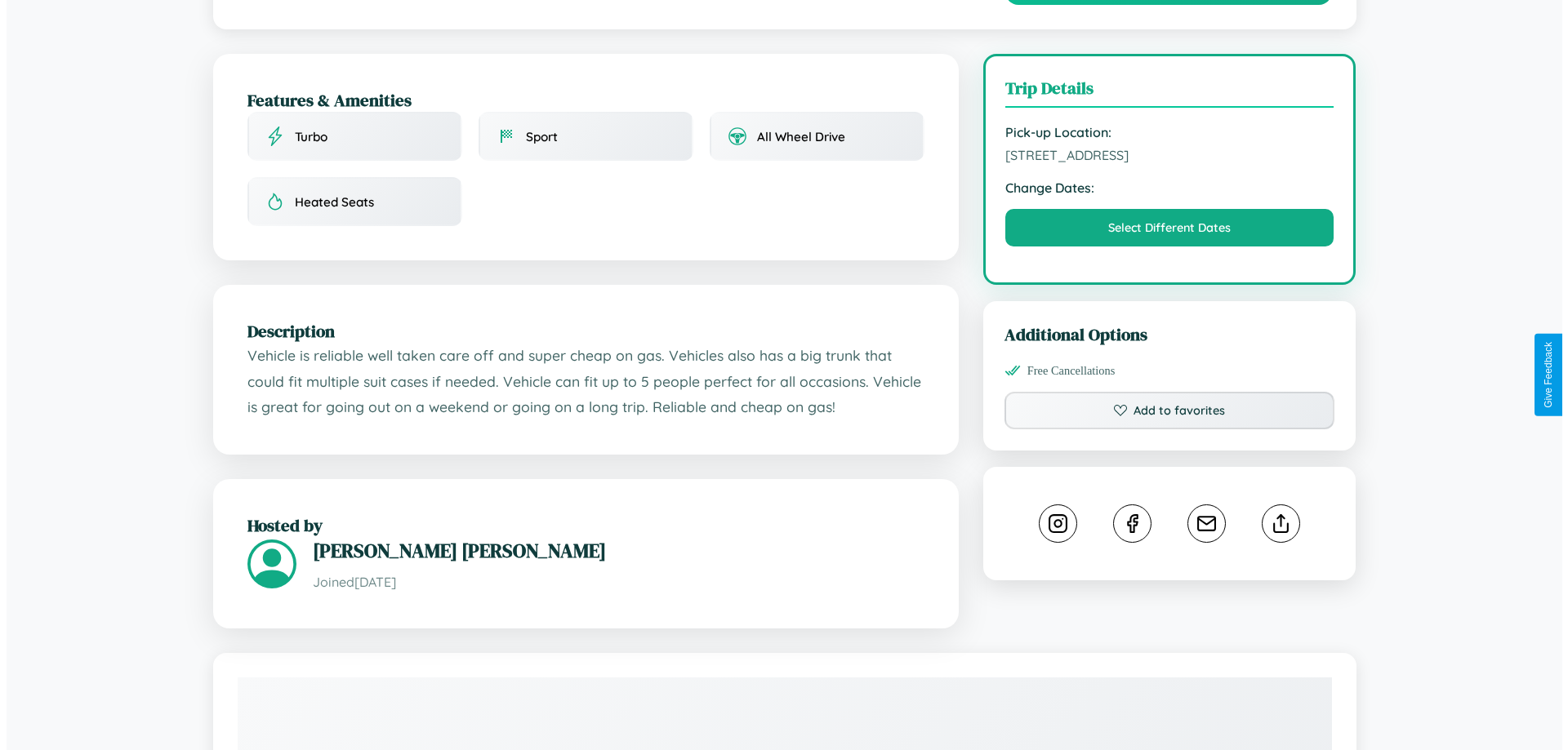
scroll to position [424, 0]
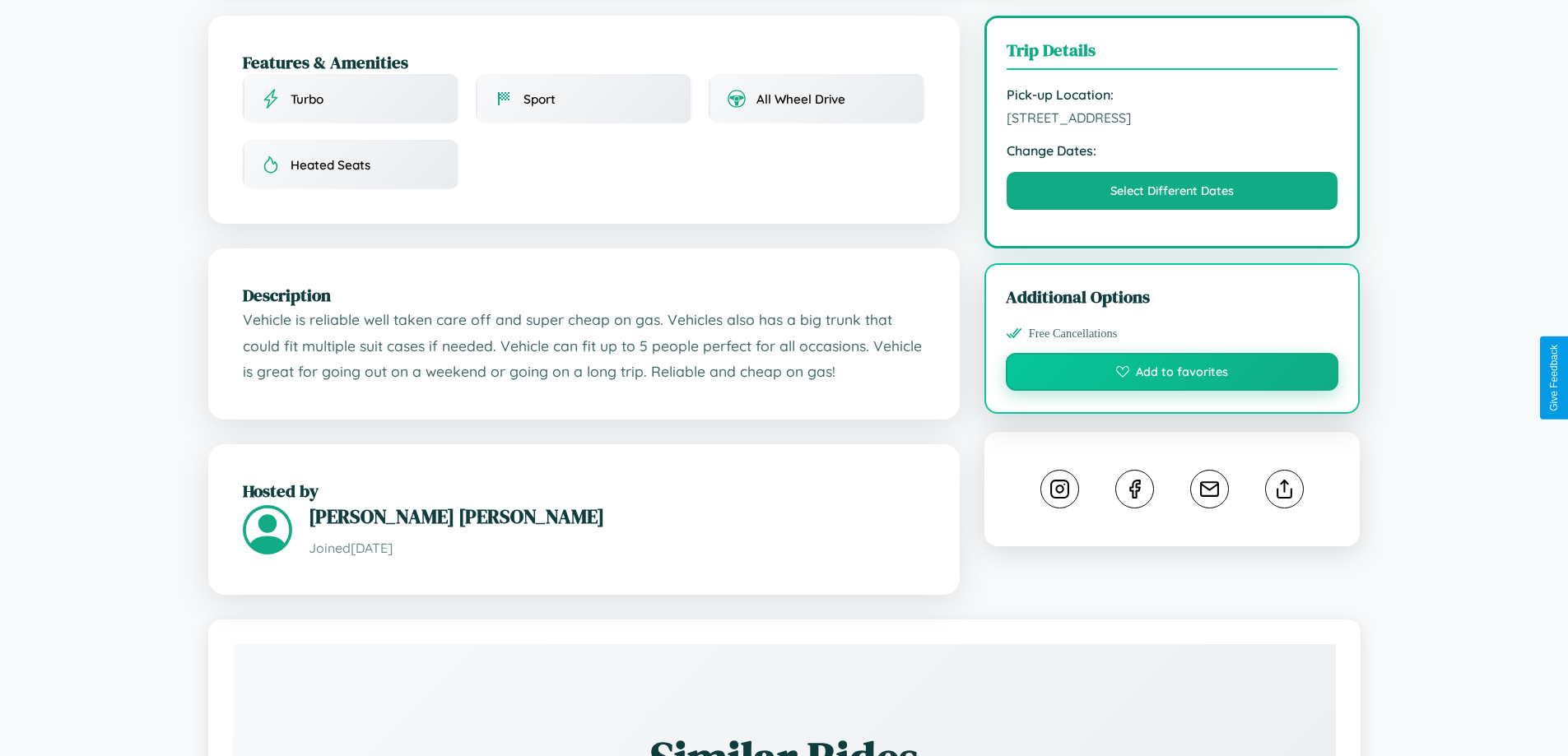
click at [1172, 374] on button "Add to favorites" at bounding box center [1173, 372] width 334 height 38
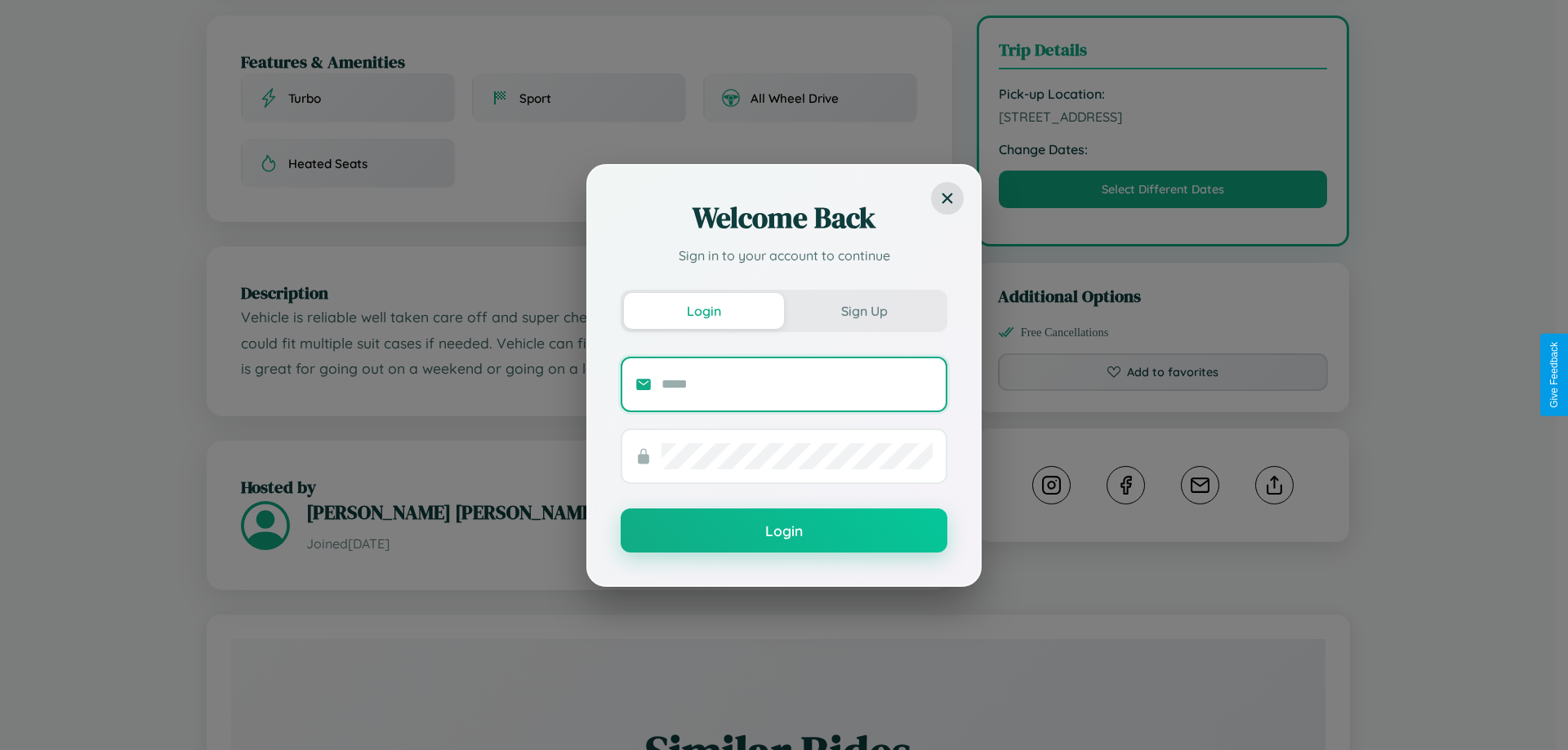
click at [797, 384] on input "text" at bounding box center [797, 384] width 271 height 26
type input "**********"
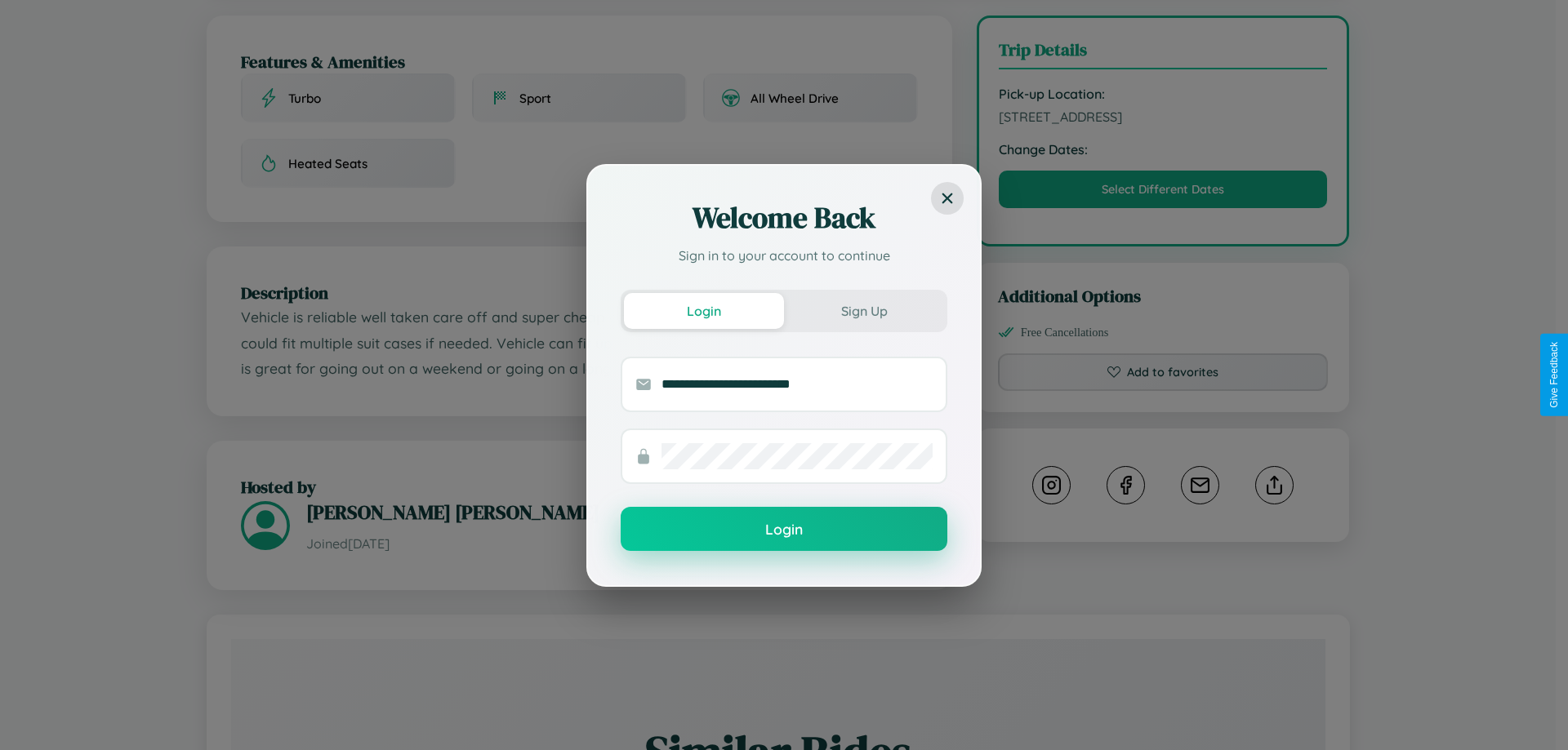
click at [784, 530] on button "Login" at bounding box center [783, 529] width 327 height 44
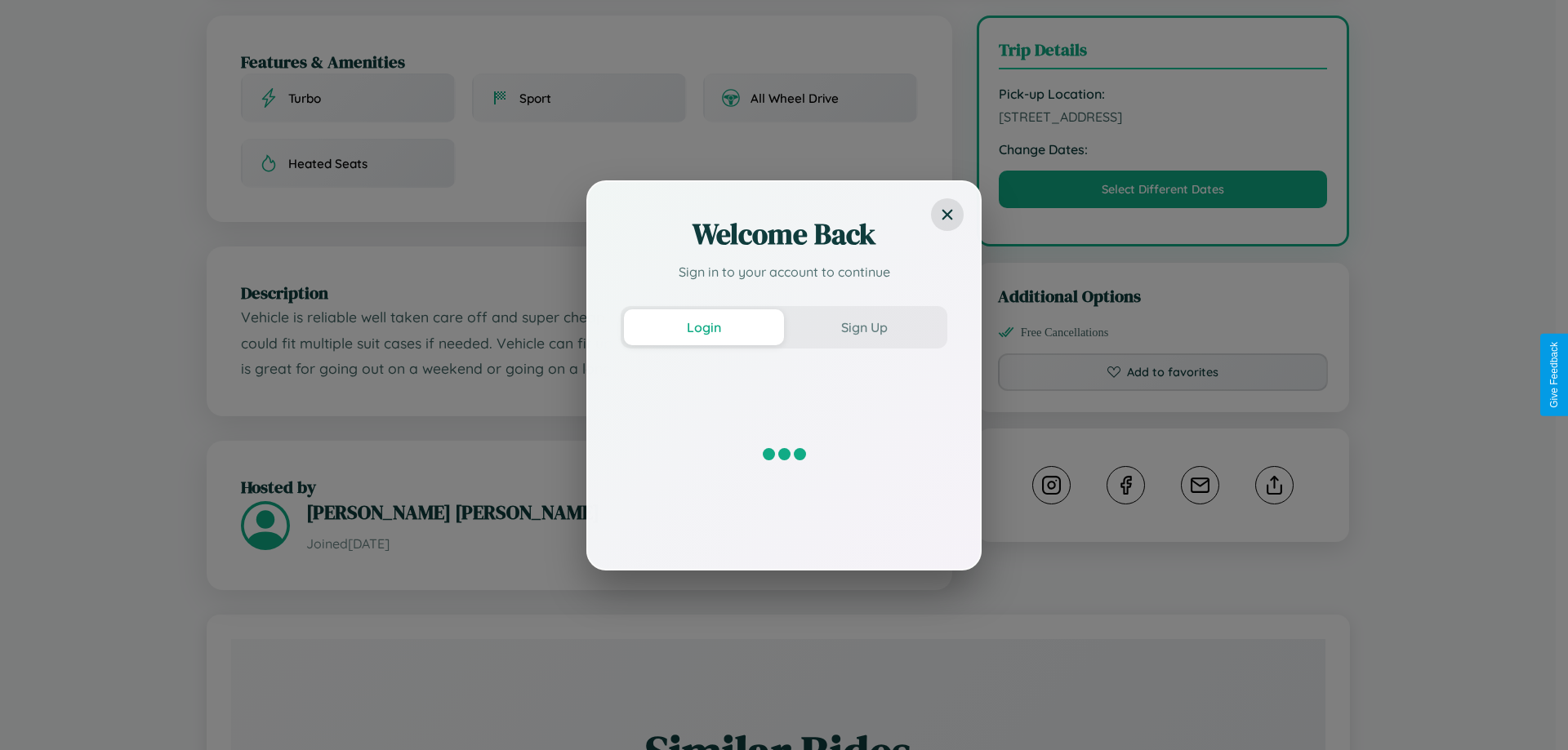
click at [1163, 375] on div "Welcome Back Sign in to your account to continue Login Sign Up" at bounding box center [784, 375] width 1568 height 750
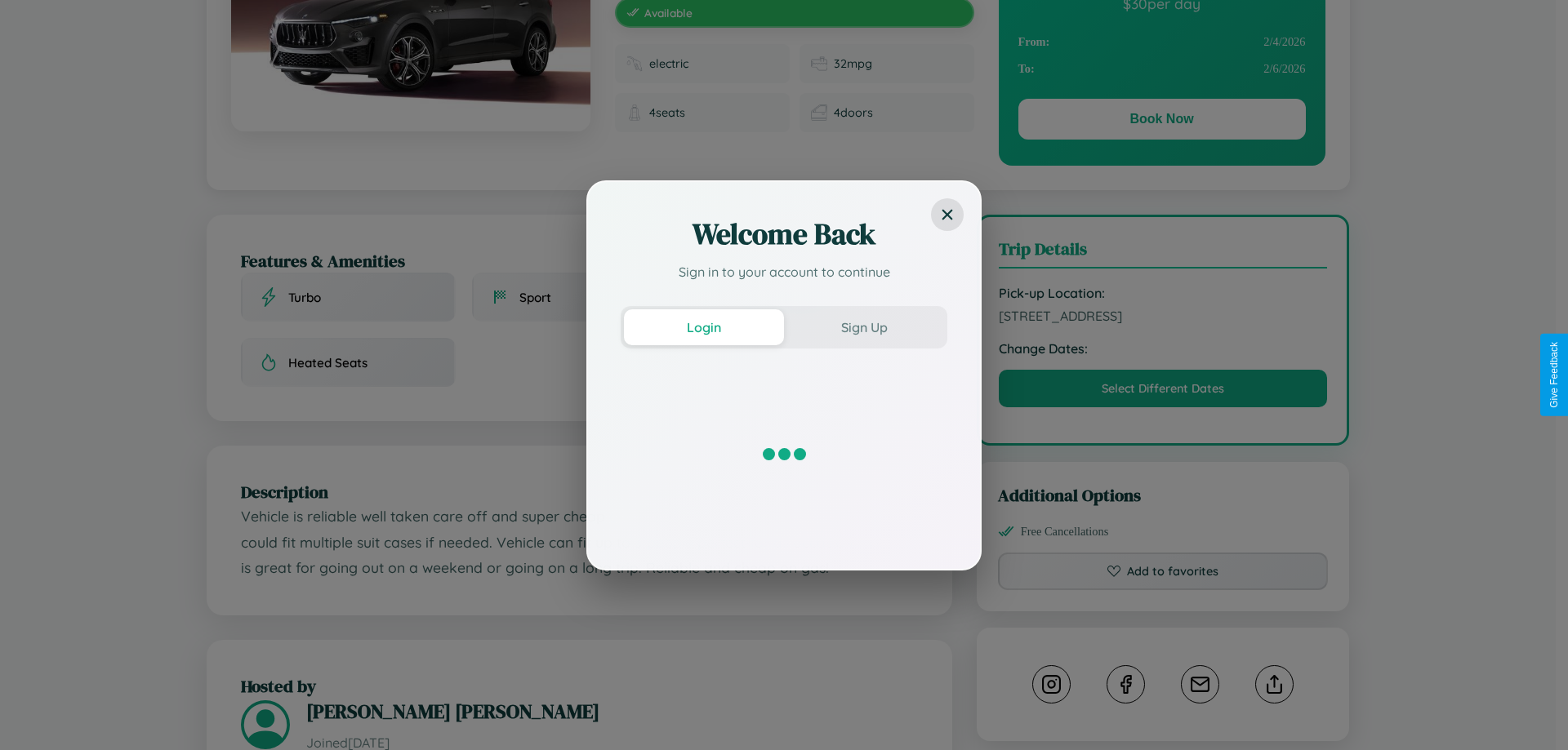
scroll to position [0, 0]
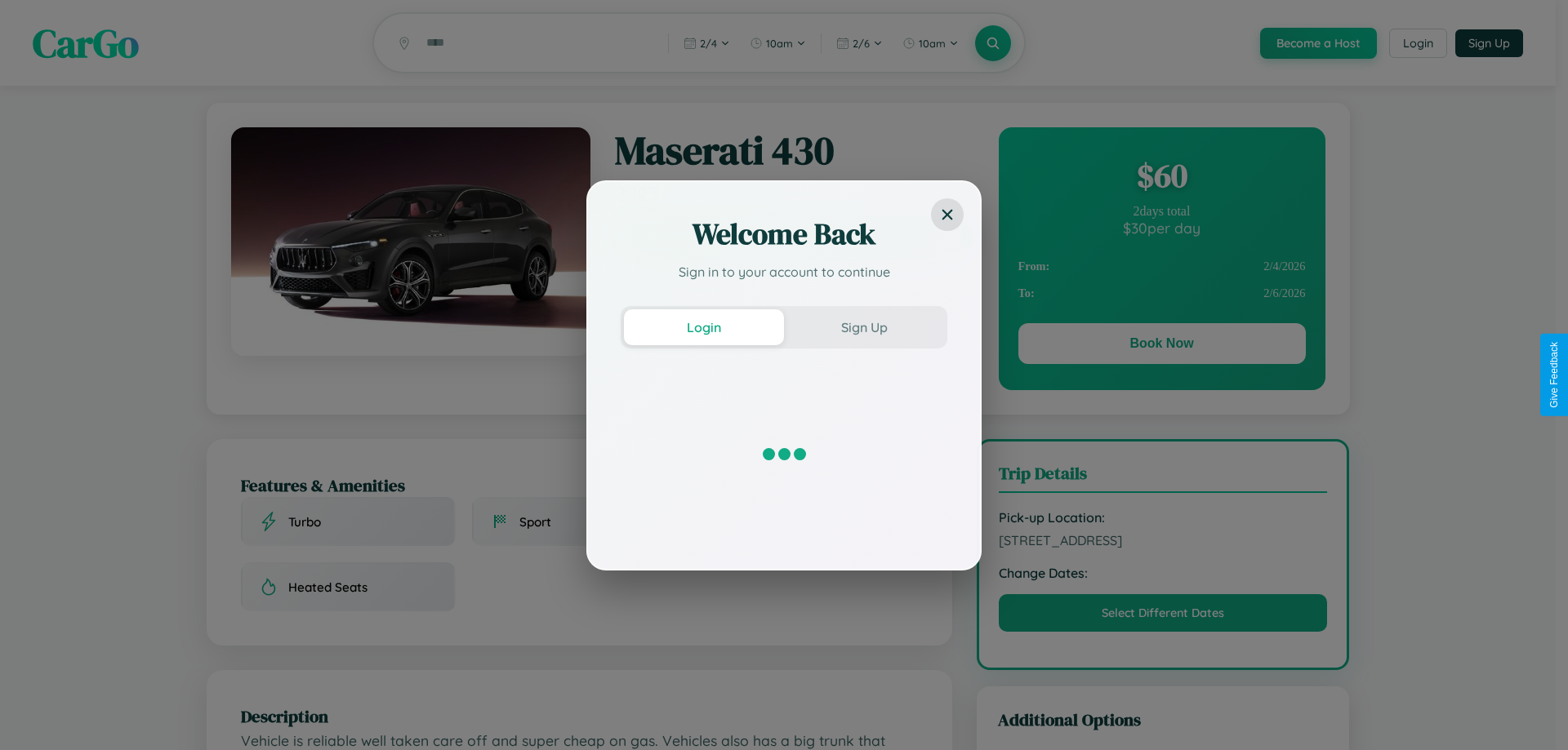
click at [1161, 346] on div "Welcome Back Sign in to your account to continue Login Sign Up" at bounding box center [784, 375] width 1568 height 750
